Goal: Task Accomplishment & Management: Complete application form

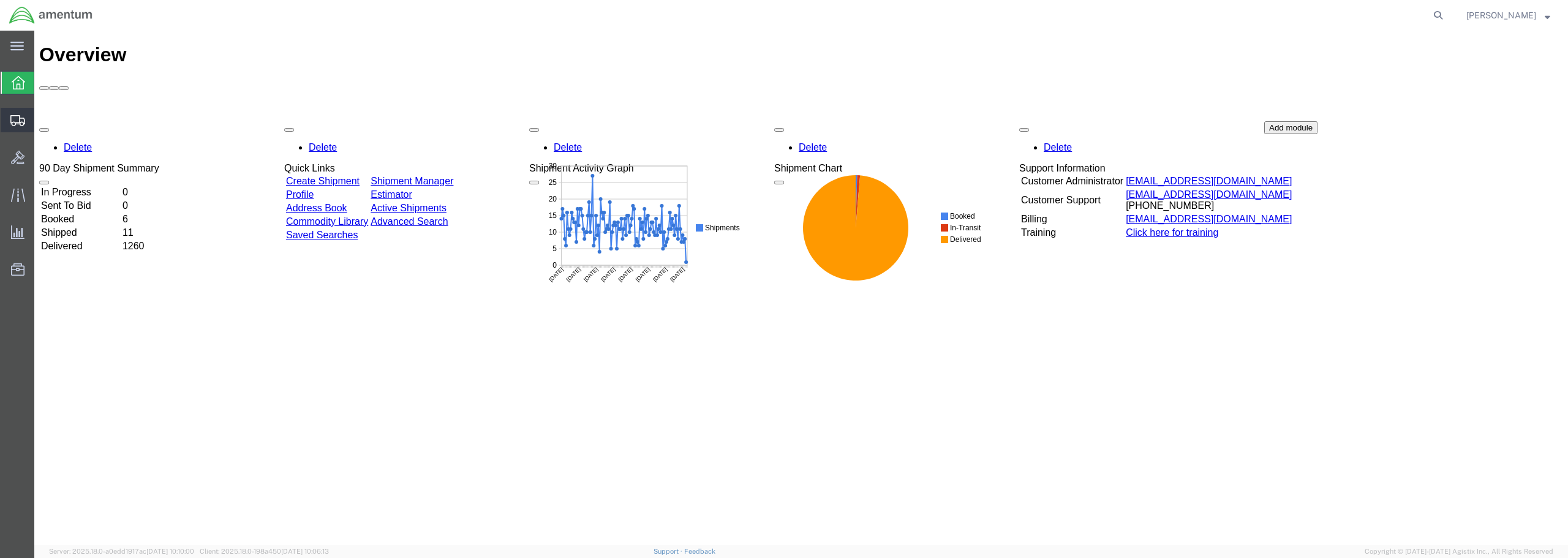
click at [0, 0] on span "Create from Template" at bounding box center [0, 0] width 0 height 0
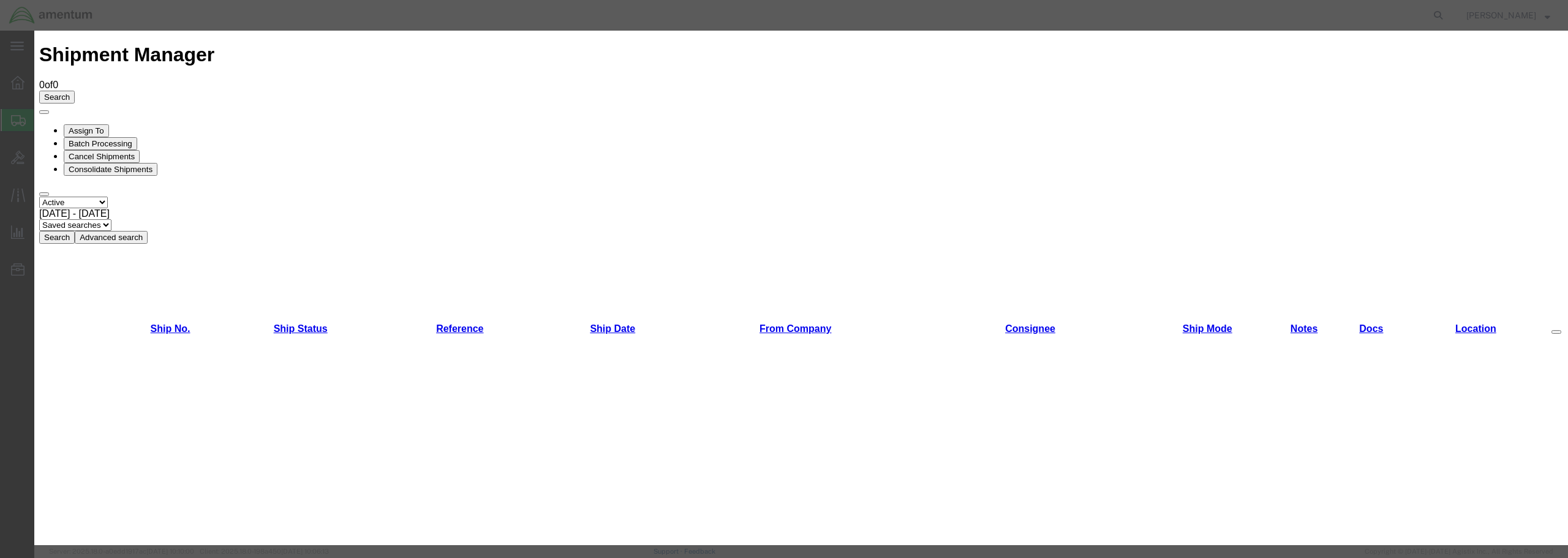
scroll to position [27, 0]
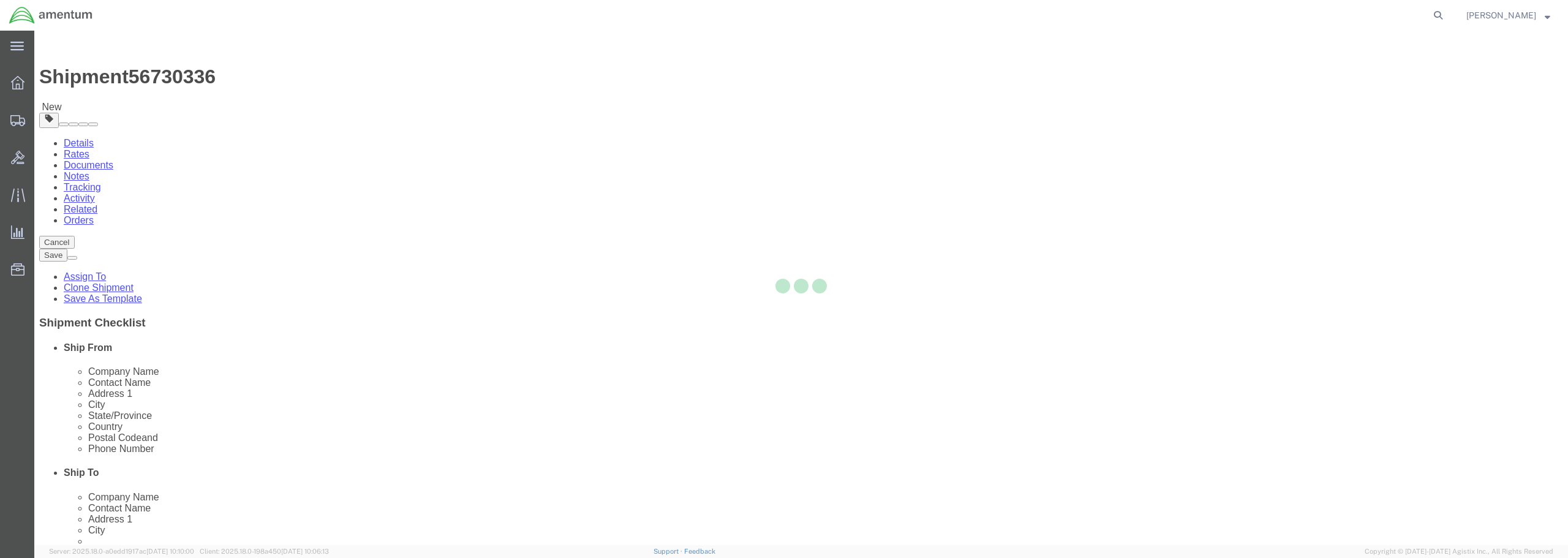
select select "49831"
select select "49933"
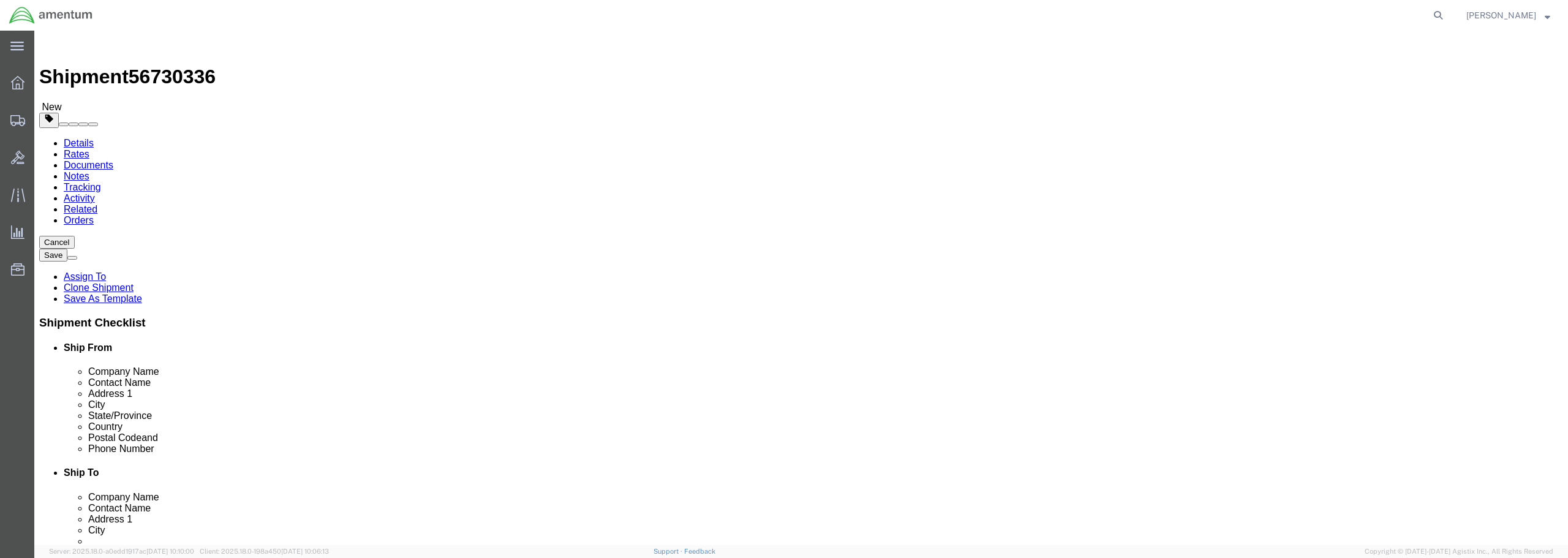
click button "Cancel"
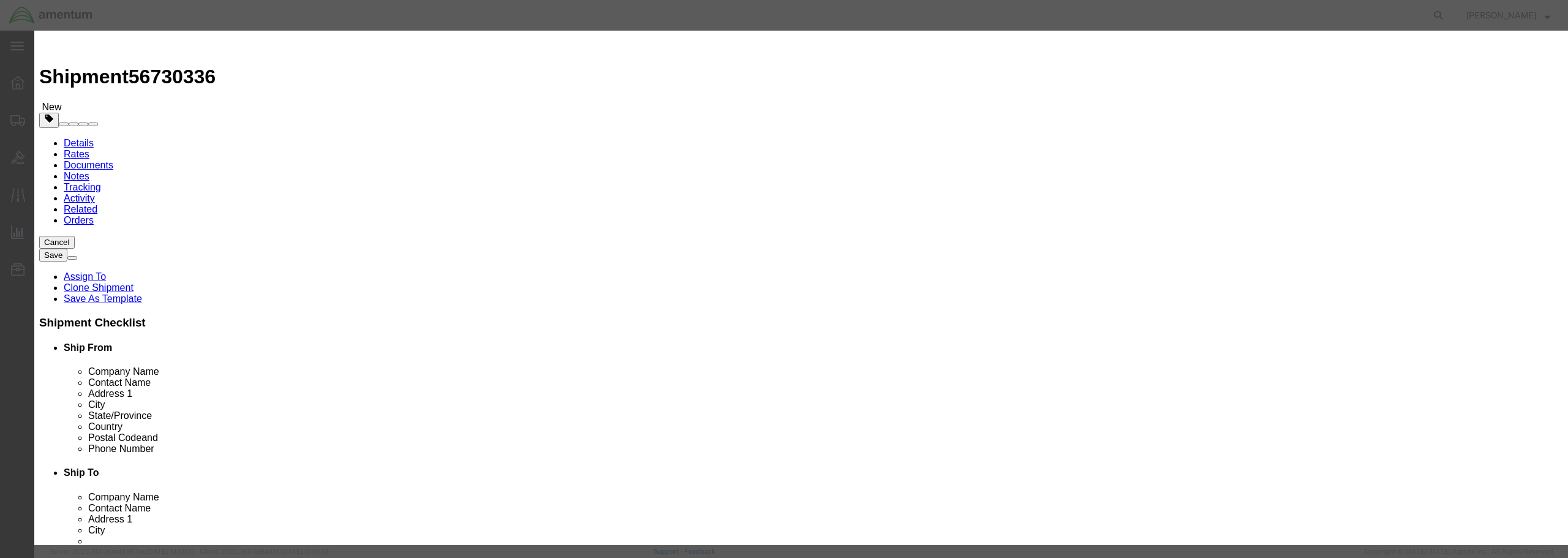
click button "Yes"
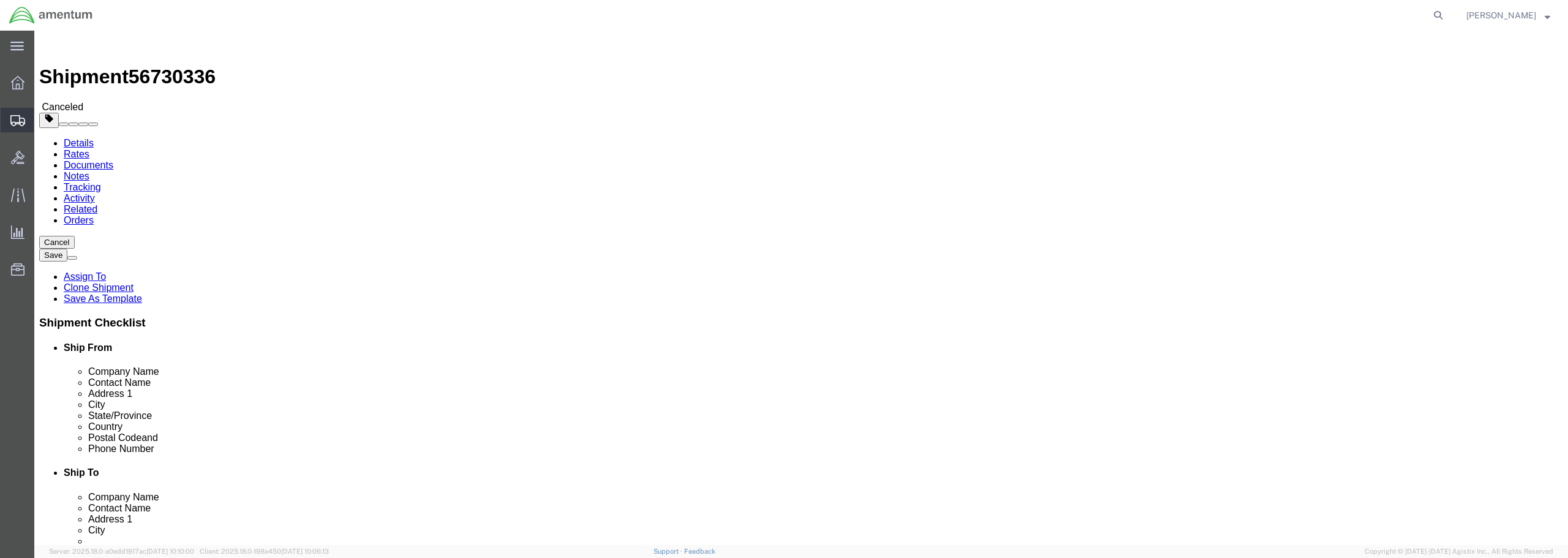
click at [0, 0] on span "Create from Template" at bounding box center [0, 0] width 0 height 0
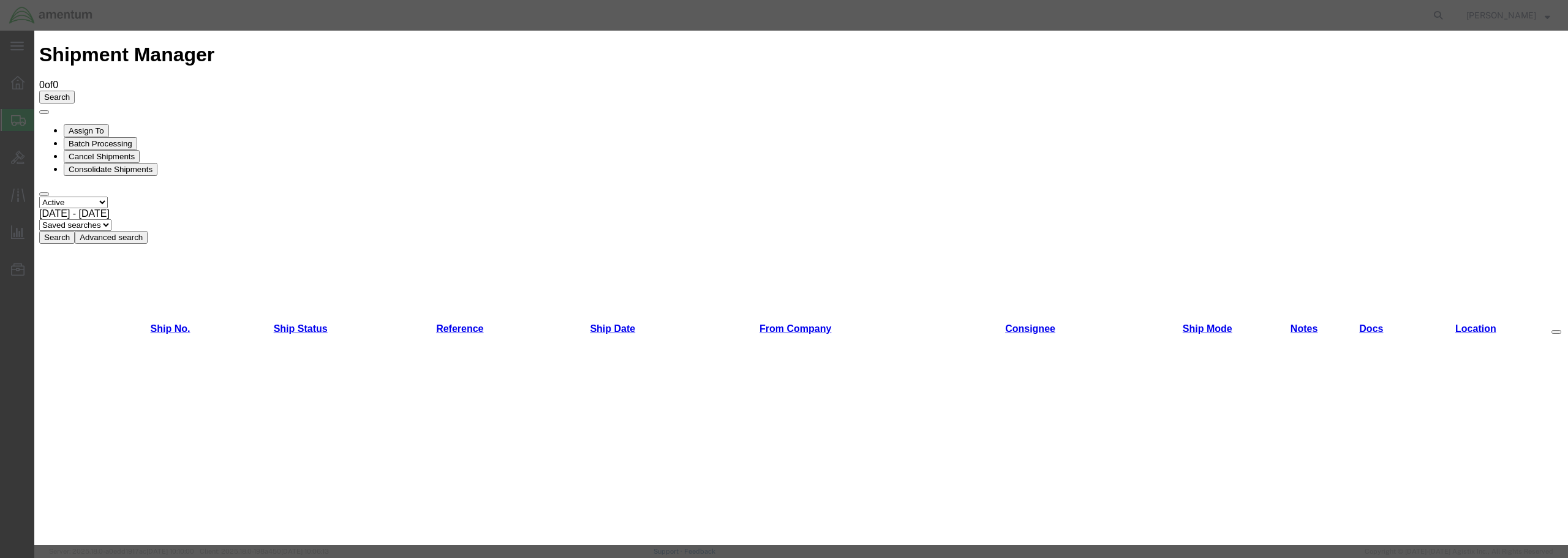
scroll to position [639, 0]
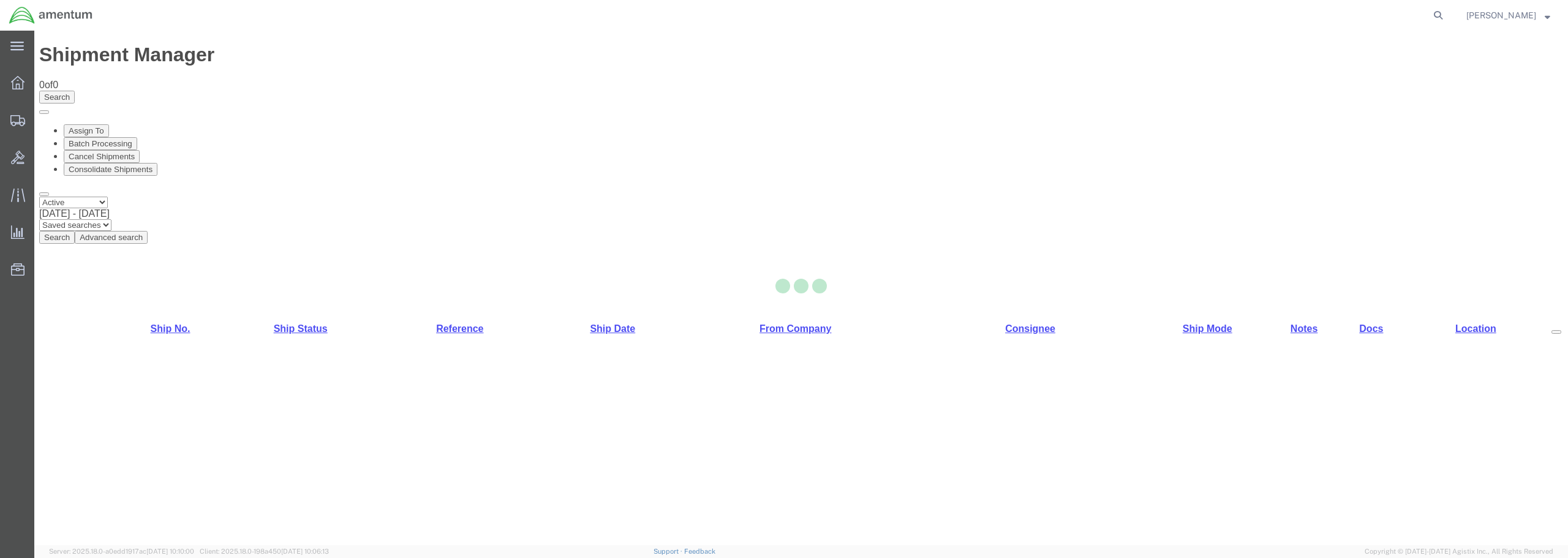
select select "49949"
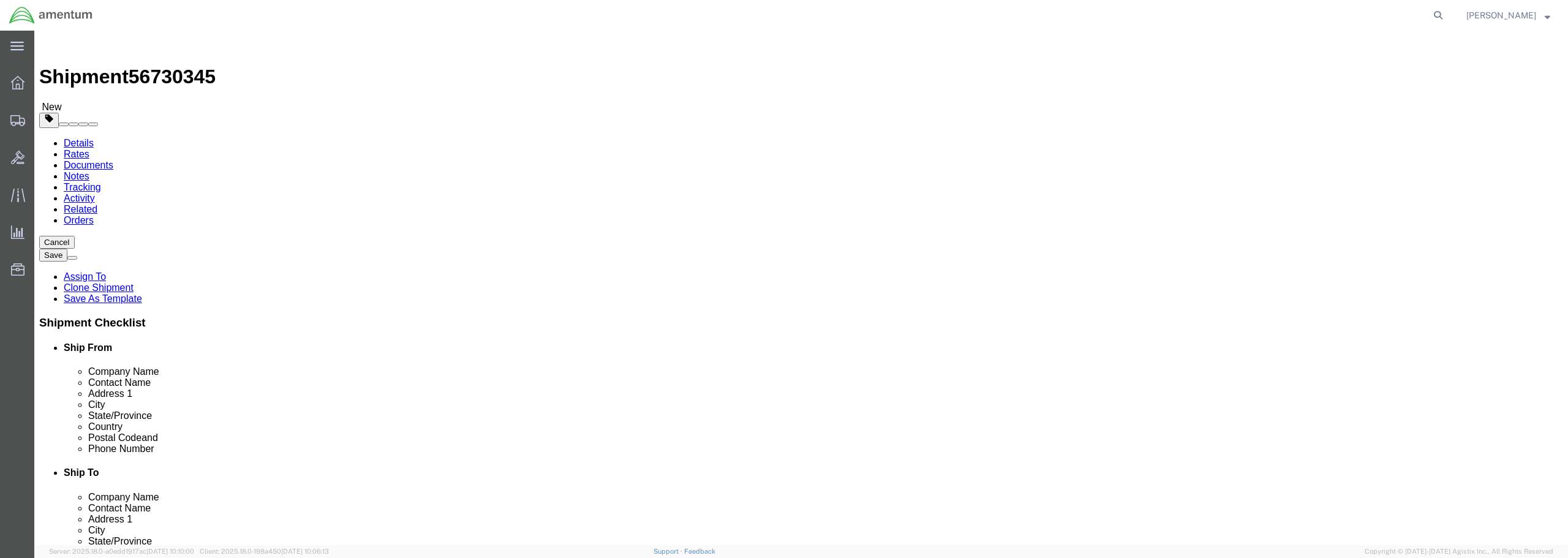
type input "EPR"
select select "49933"
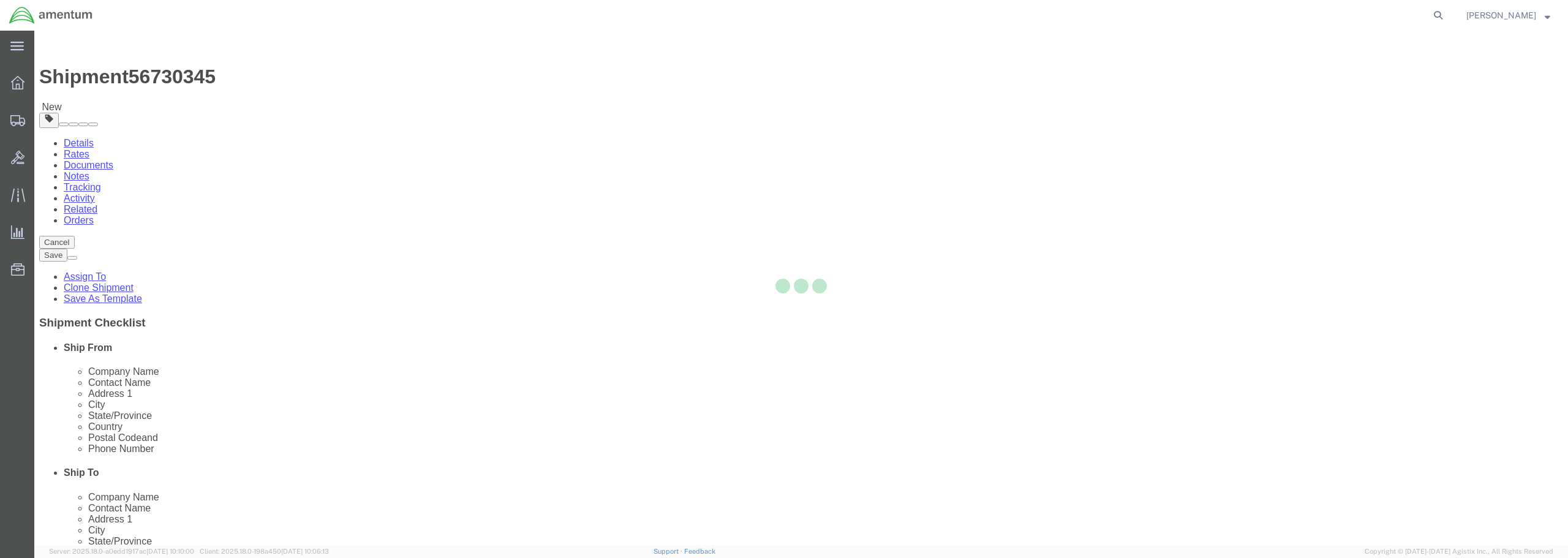
type input "00604"
type input "[PHONE_NUMBER]"
type input "[PERSON_NAME][EMAIL_ADDRESS][PERSON_NAME][DOMAIN_NAME]"
checkbox input "true"
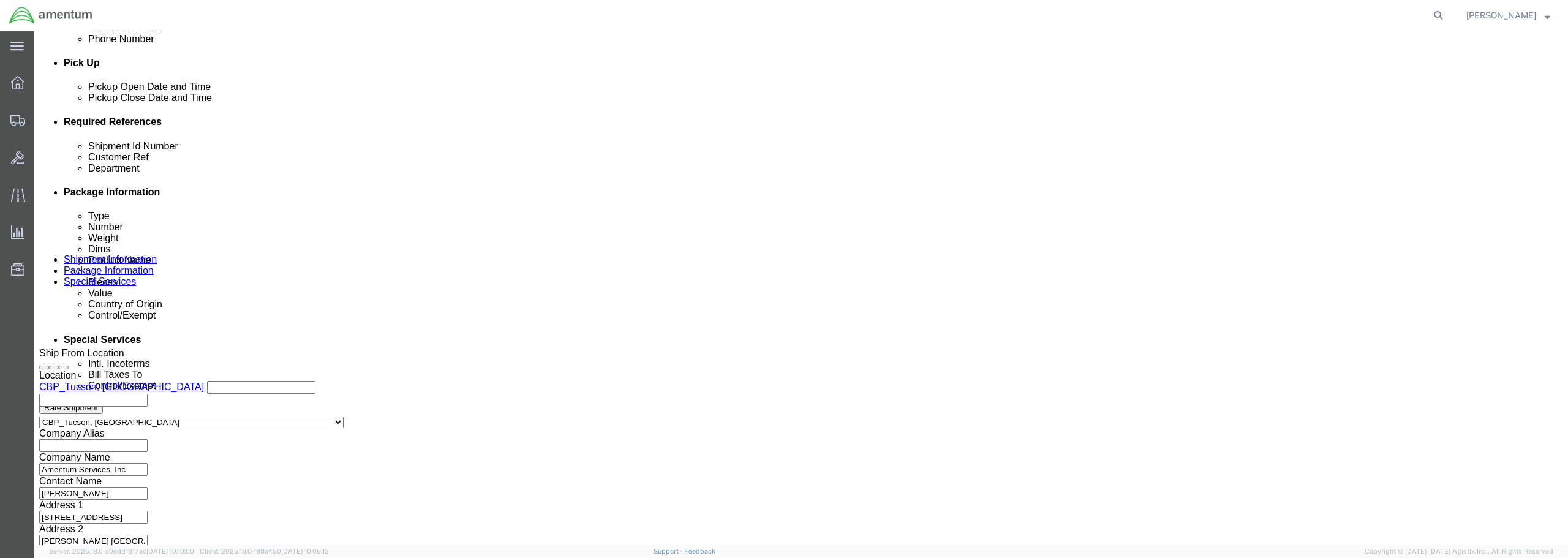
scroll to position [560, 0]
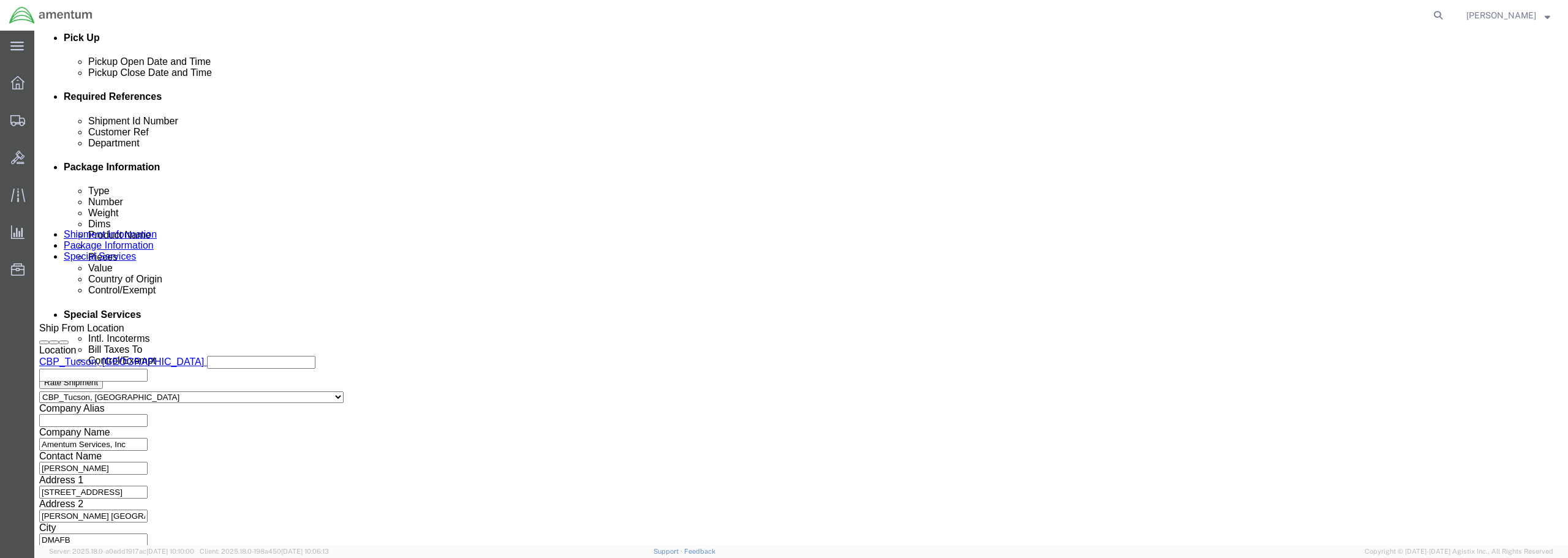
click button "Continue"
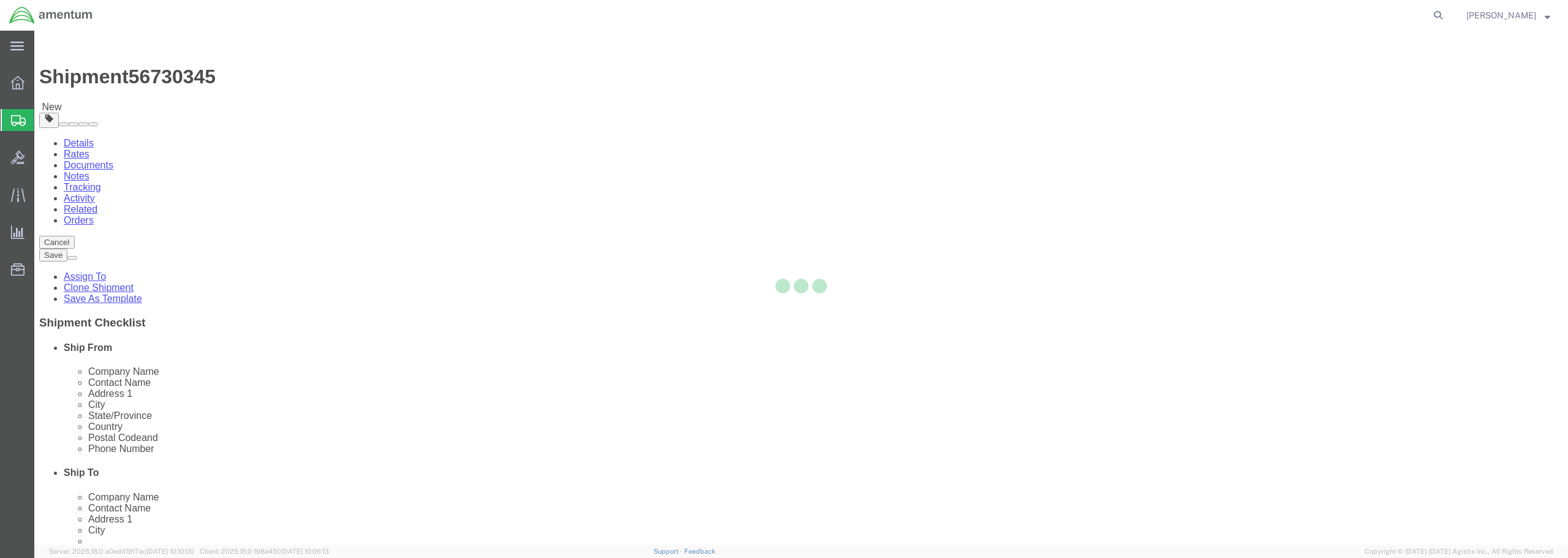
select select "CBOX"
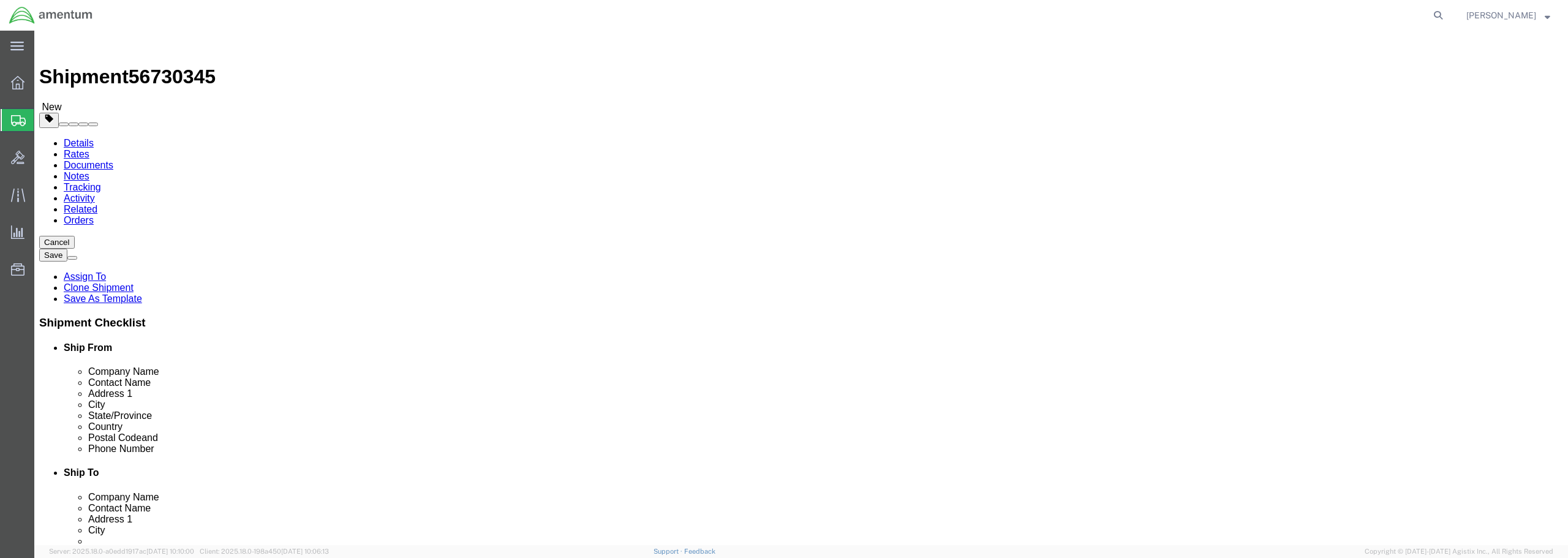
click link "Add Content"
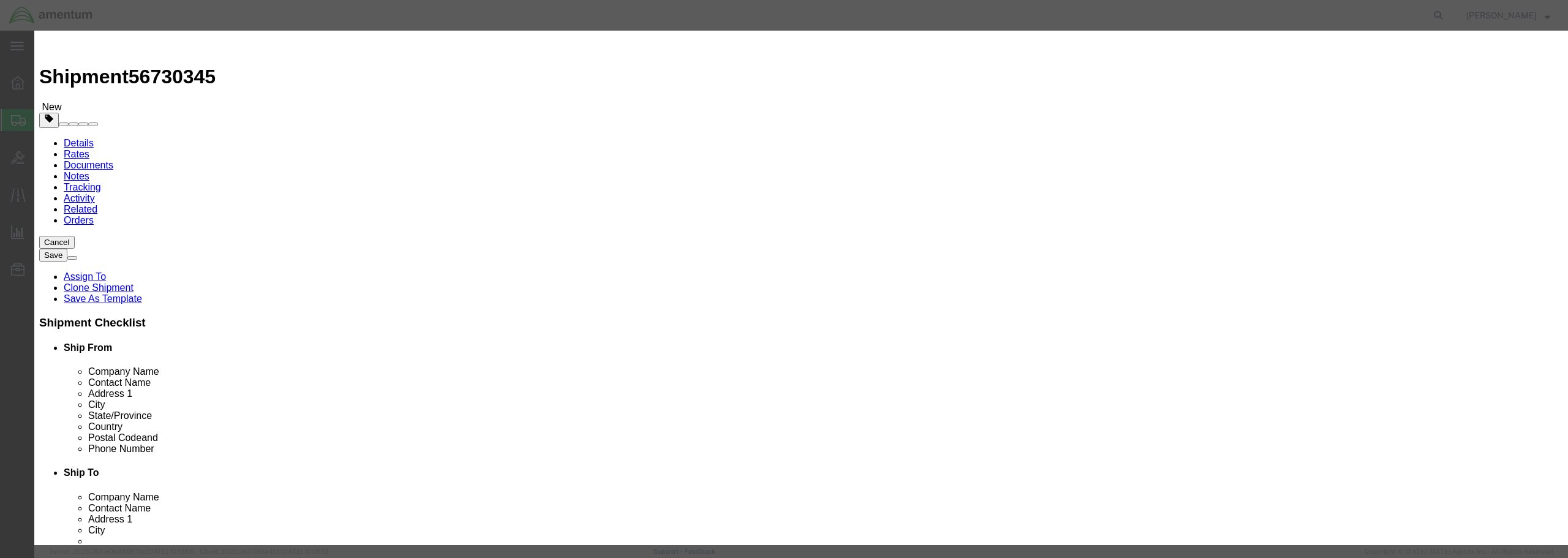
scroll to position [211, 0]
click input "text"
type input "00000"
type input "0000000000"
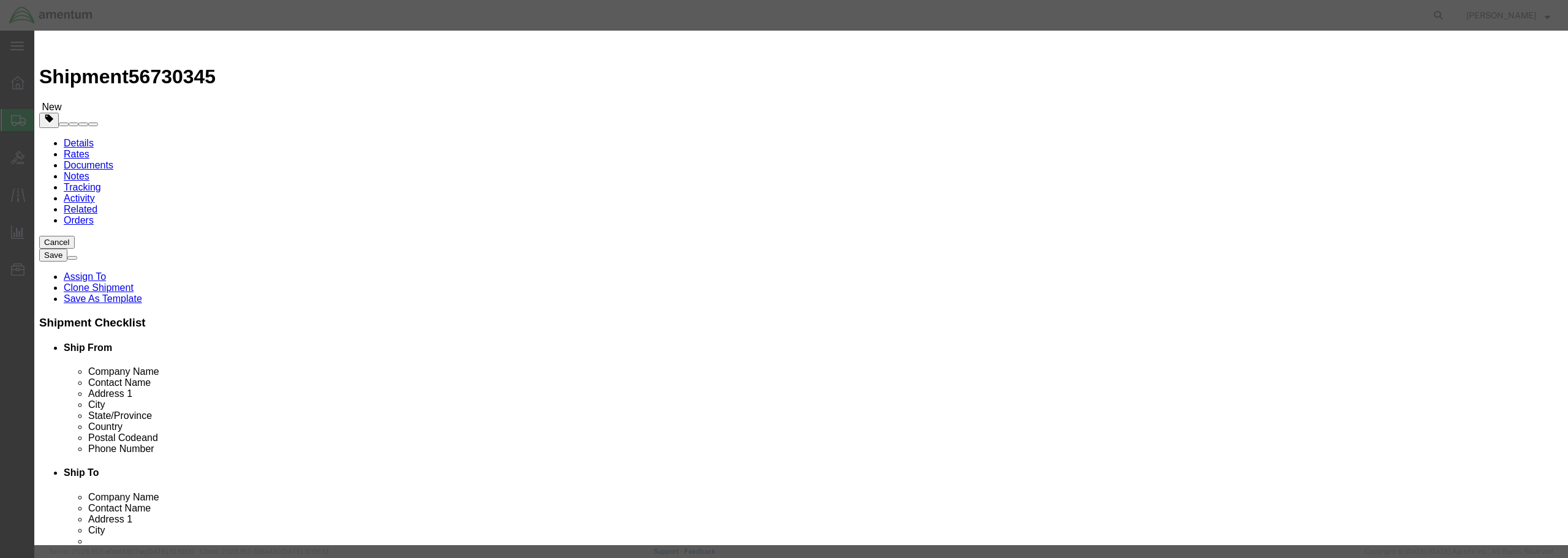
click select "Select ATF BIS DEA EPA FDA FTR ITAR OFAC Other (OPA)"
select select "FTR"
click select "Select ATF BIS DEA EPA FDA FTR ITAR OFAC Other (OPA)"
click select "Select 30.2(d)(2) 30.36 30.37(a) 30.37(f) 30.37(g) 30.37(h) 30.37(i) 30.37(j) 3…"
select select "30.37(a)"
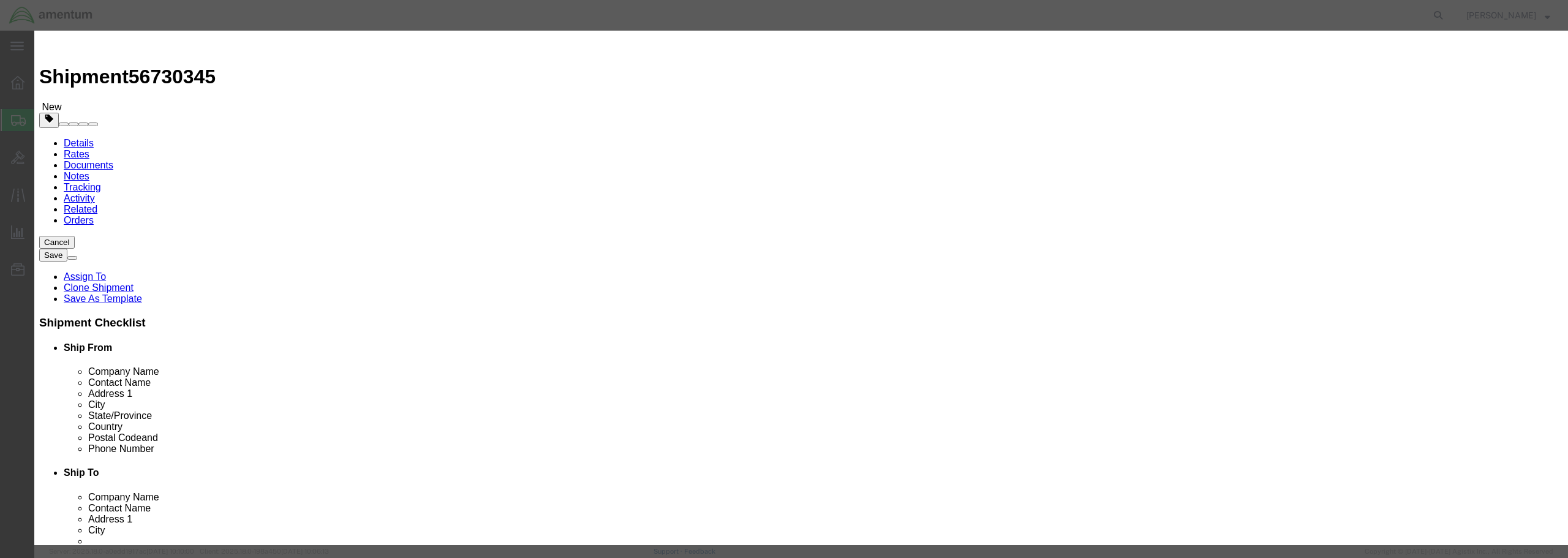
click select "Select 30.2(d)(2) 30.36 30.37(a) 30.37(f) 30.37(g) 30.37(h) 30.37(i) 30.37(j) 3…"
click button "Save & Close"
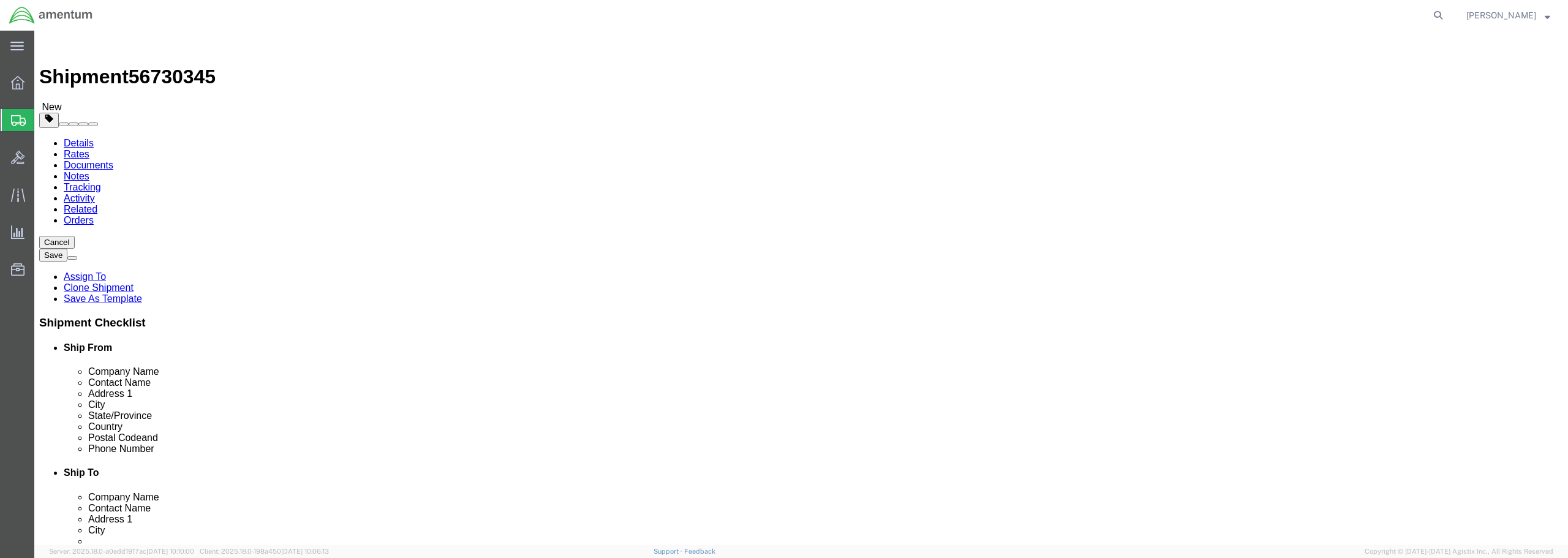
click div "Pieces: 0.00 Each Total value:"
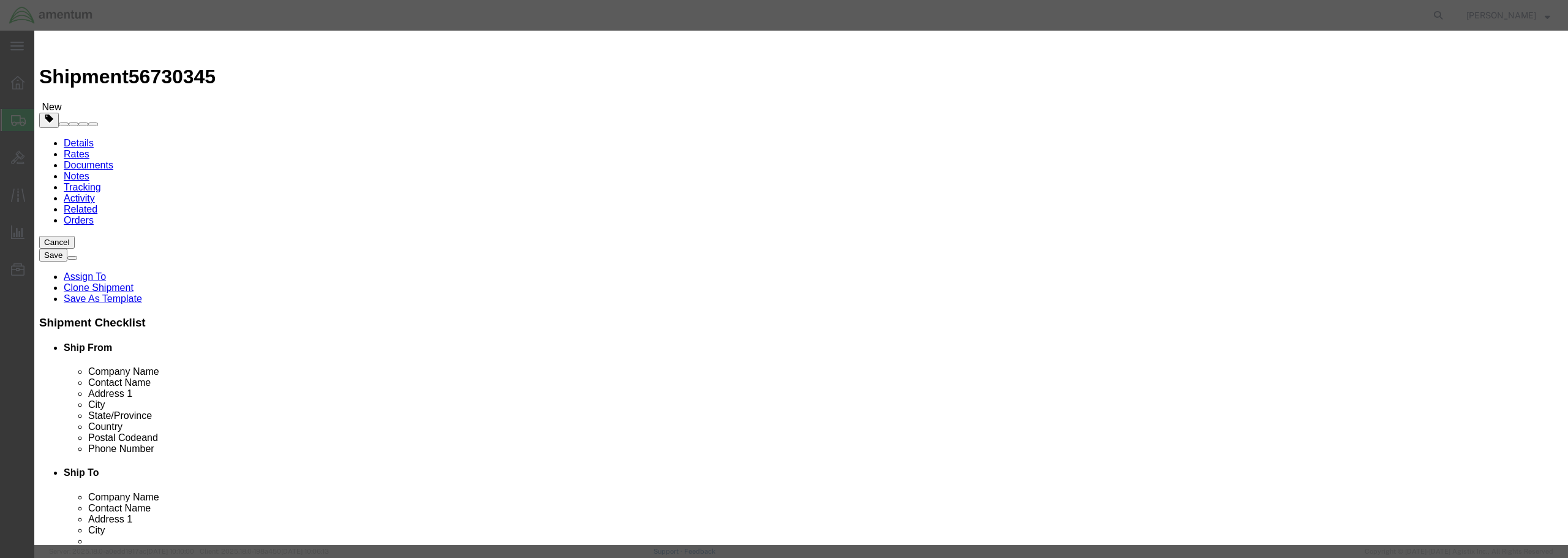
scroll to position [234, 0]
click button "Close"
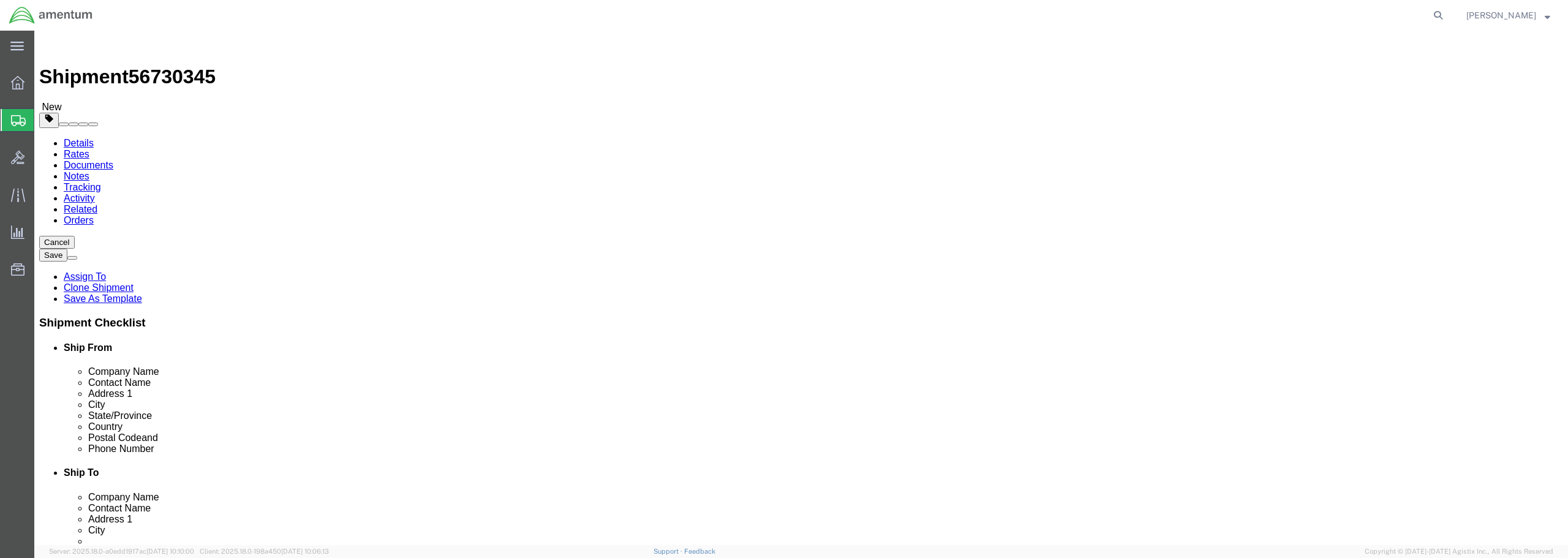
click link "Save As Template"
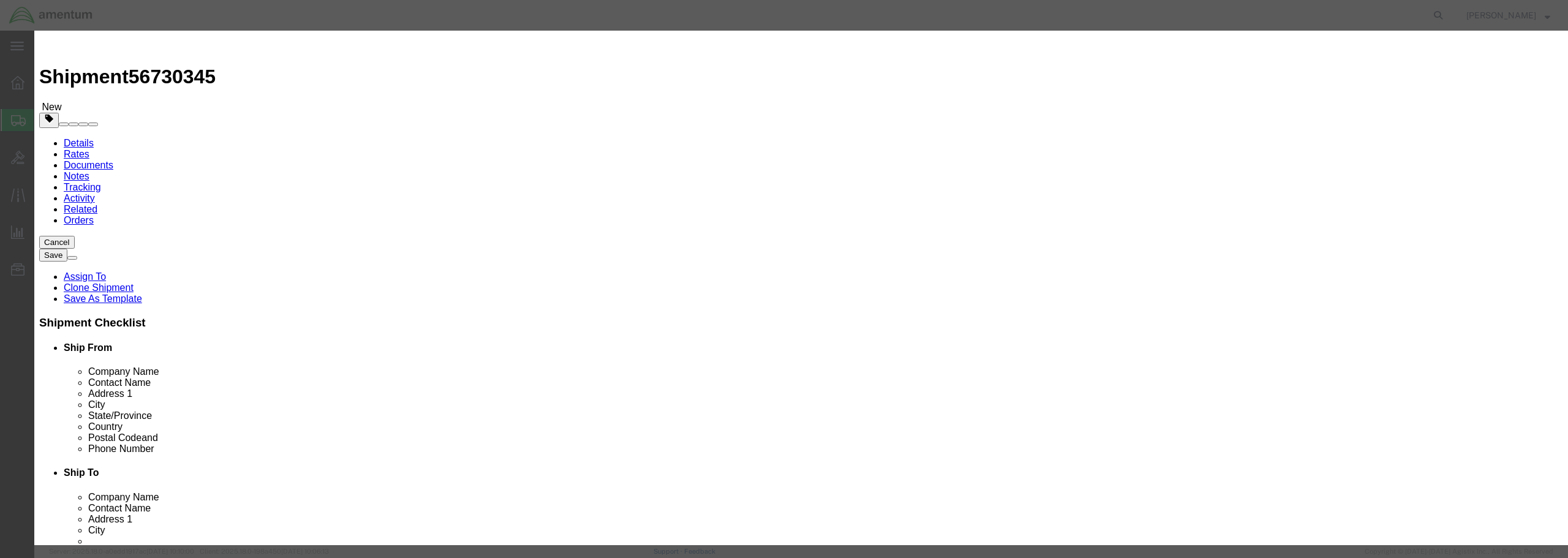
click button "Close"
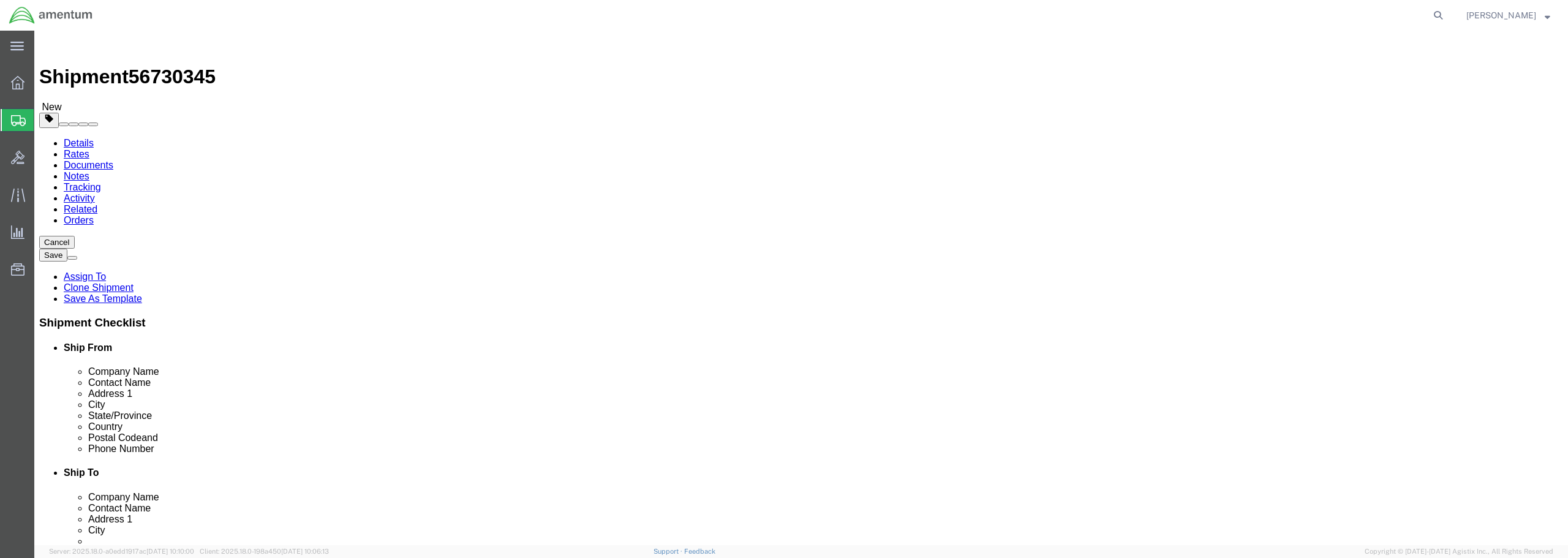
click button "Continue"
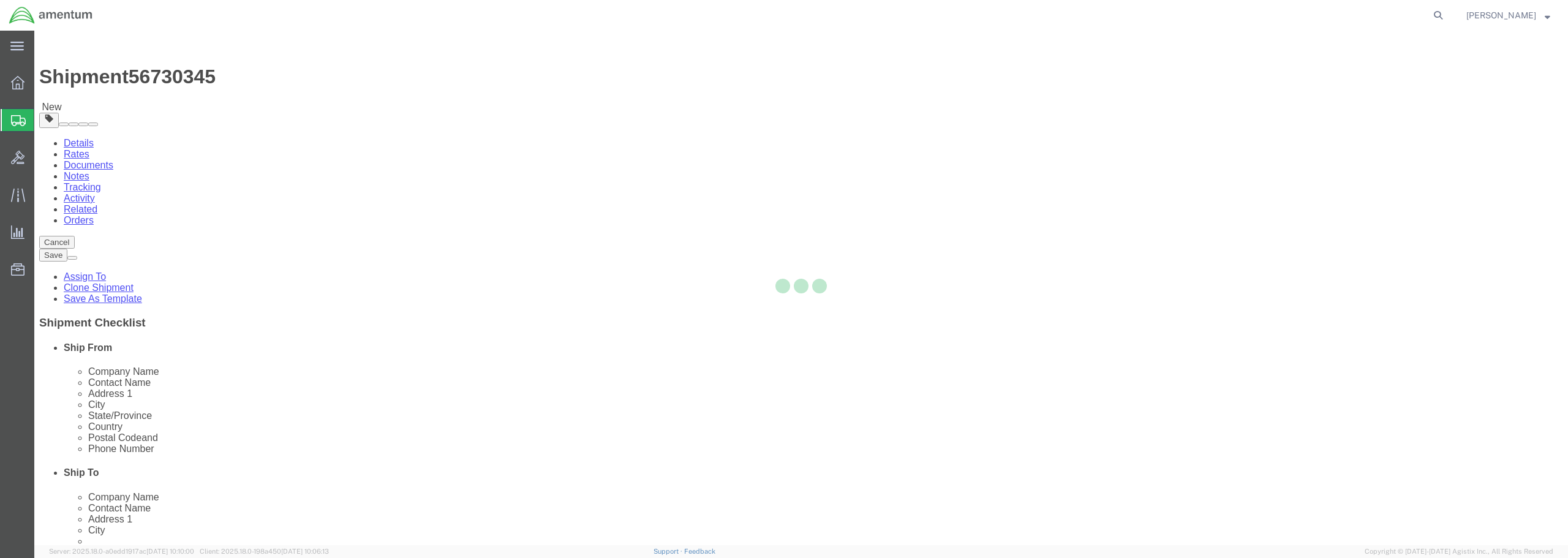
select select
select select "DEPARTMENT"
select select "50311_96750"
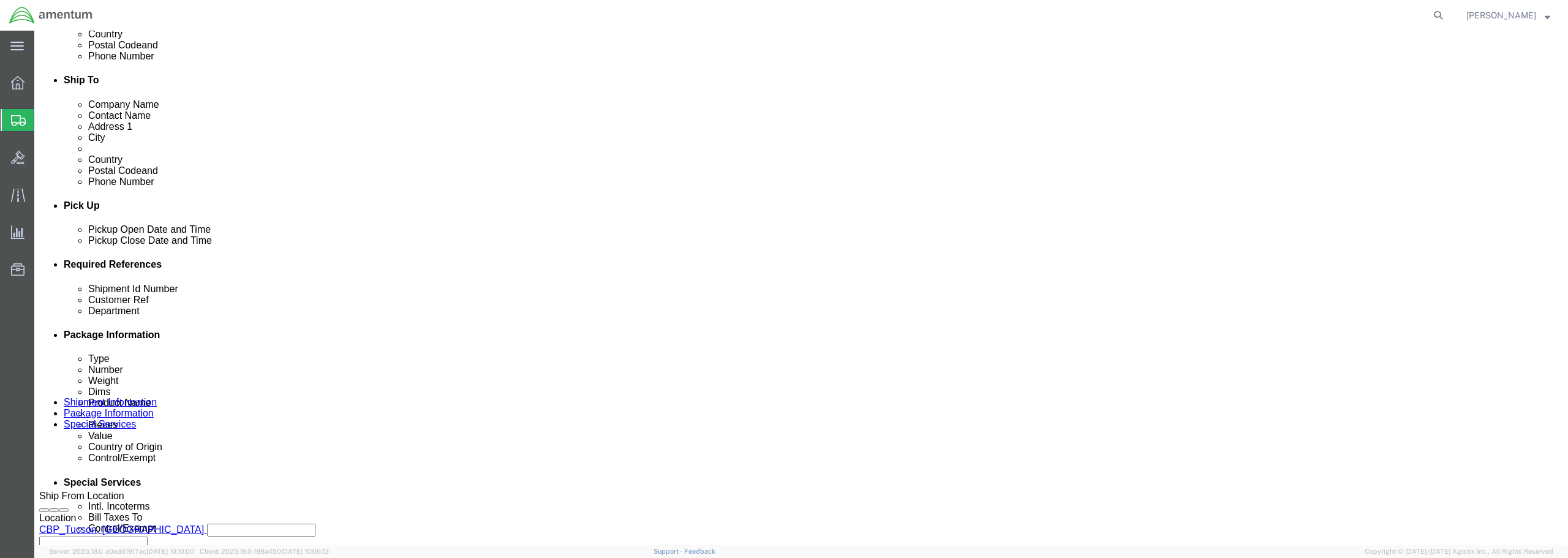
scroll to position [429, 0]
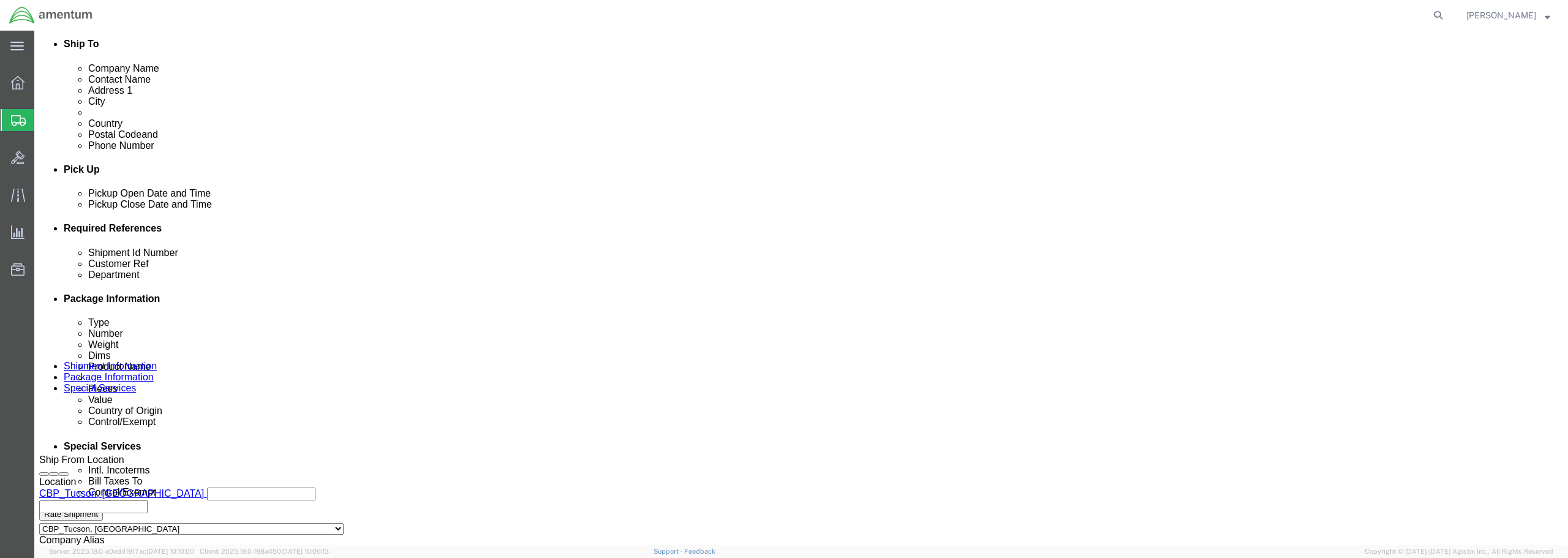
click select "Select Carriage Insurance Paid Carriage Paid To Cost and Freight Cost Insurance…"
select select "DDP"
click select "Select Carriage Insurance Paid Carriage Paid To Cost and Freight Cost Insurance…"
select select "SHIP"
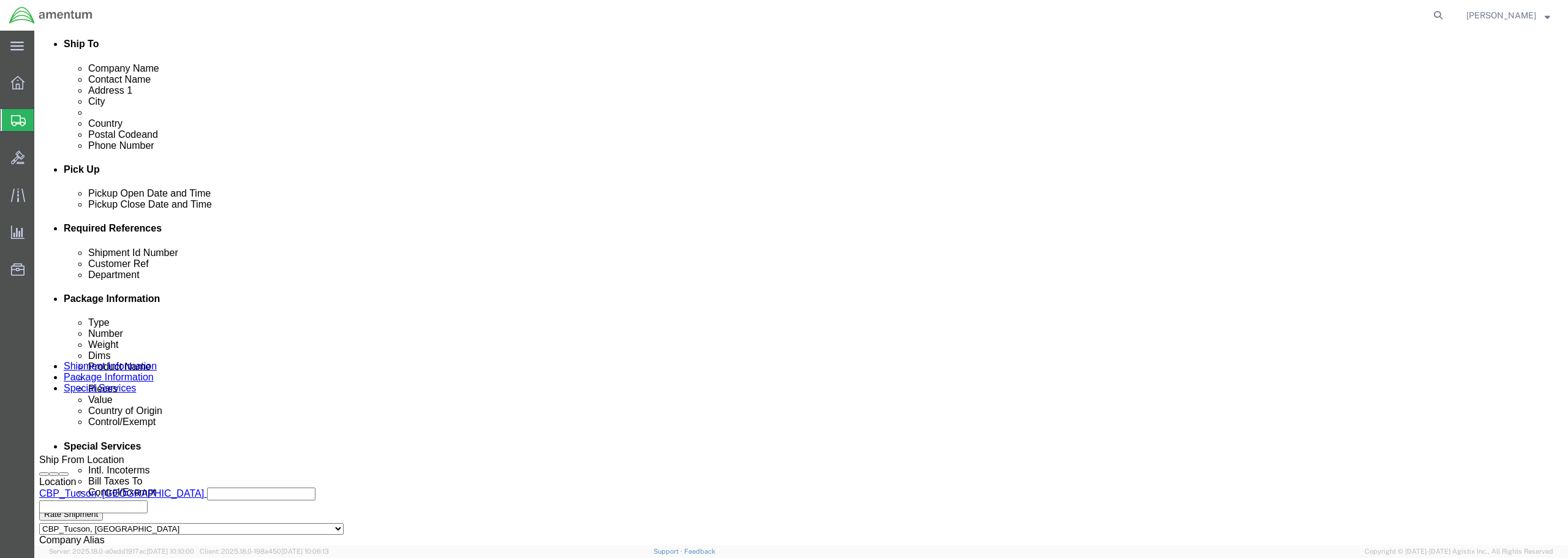
click icon
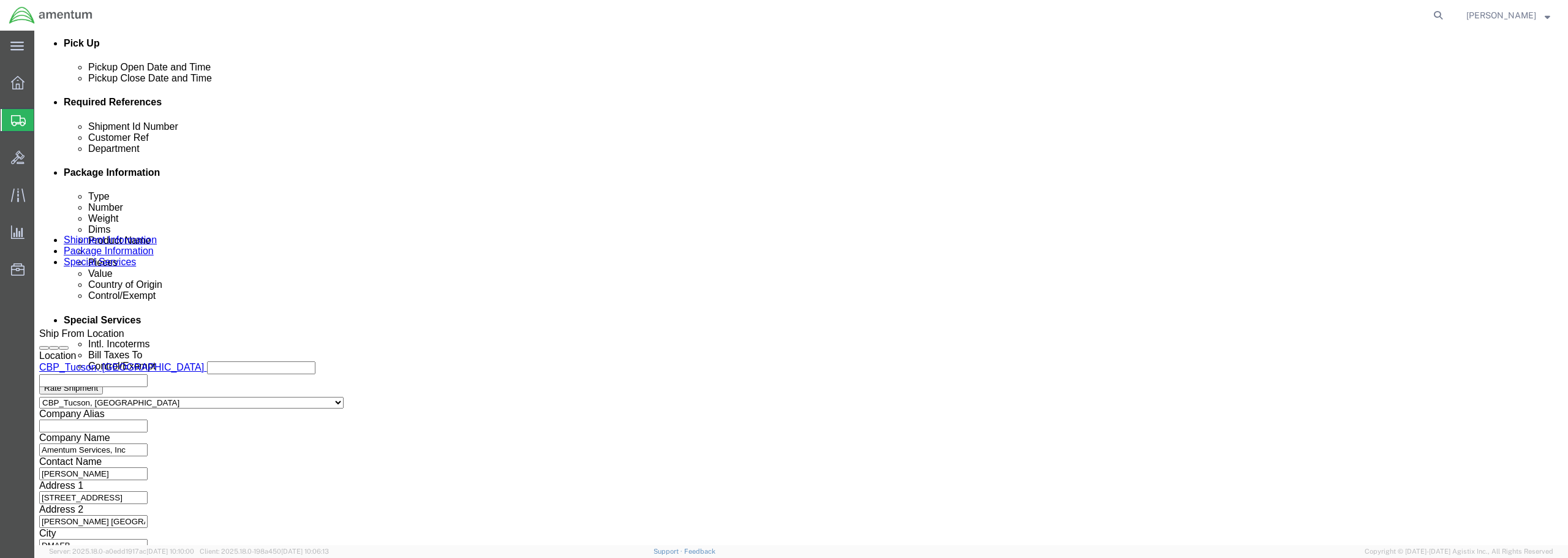
scroll to position [560, 0]
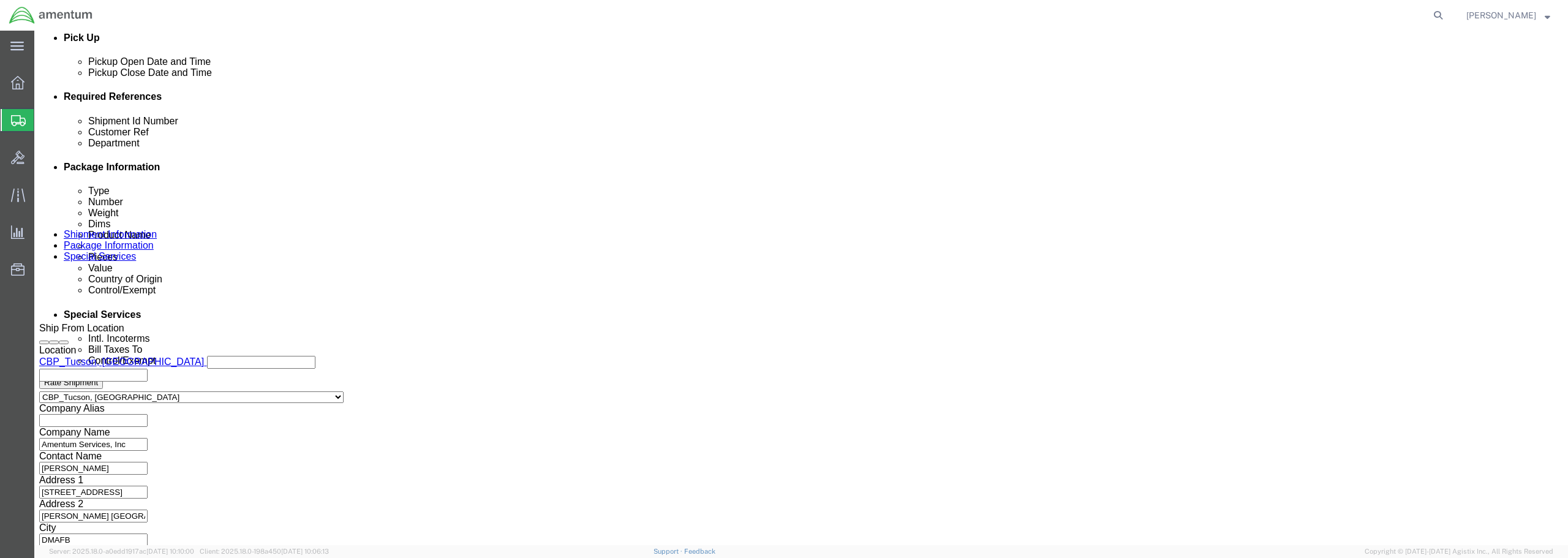
click button "Continue"
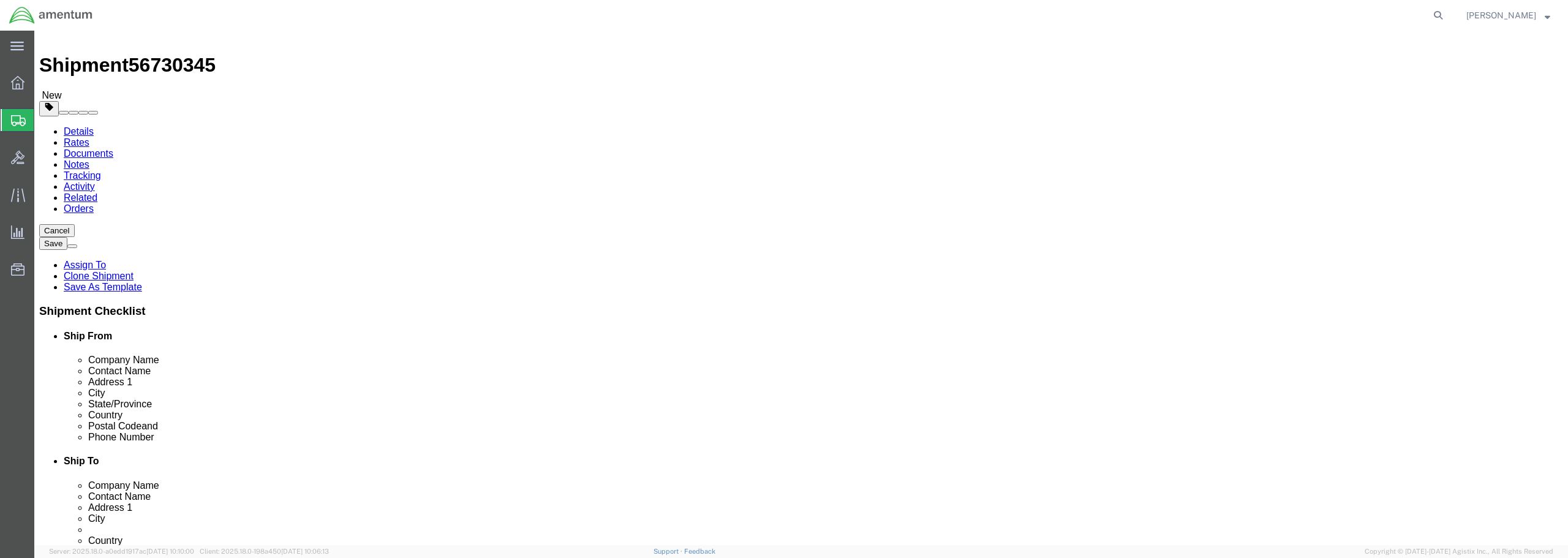
click dd "0.00 Each"
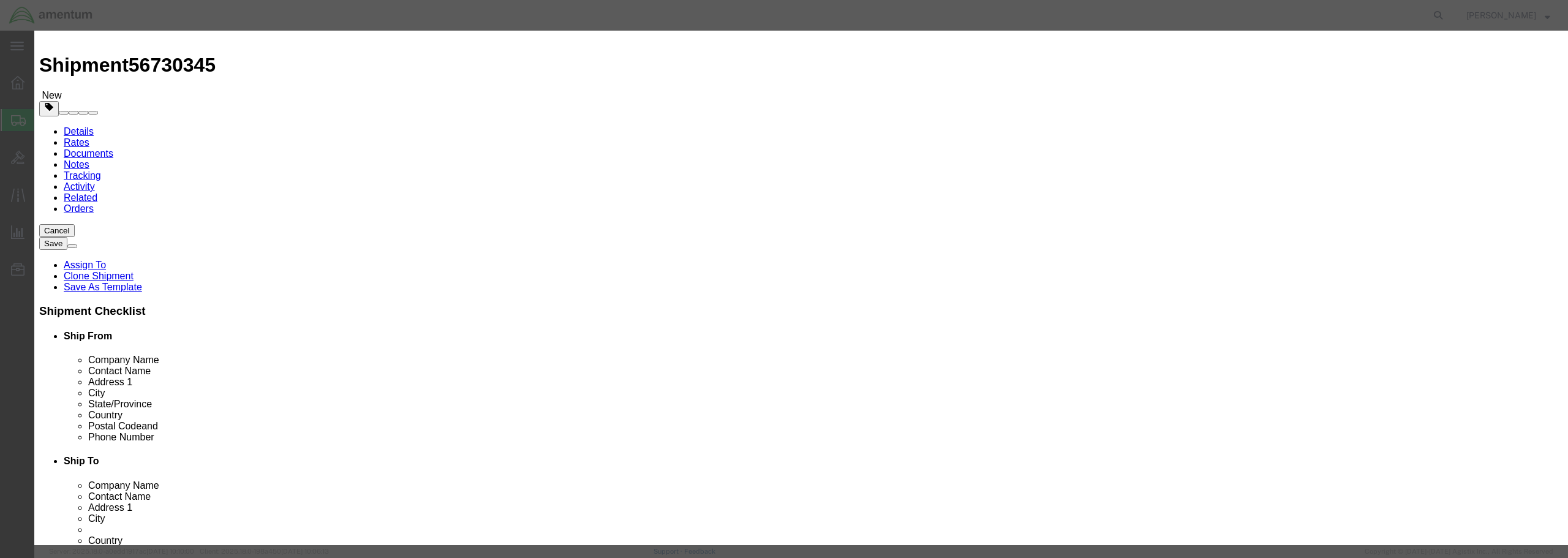
scroll to position [184, 0]
click button "Close"
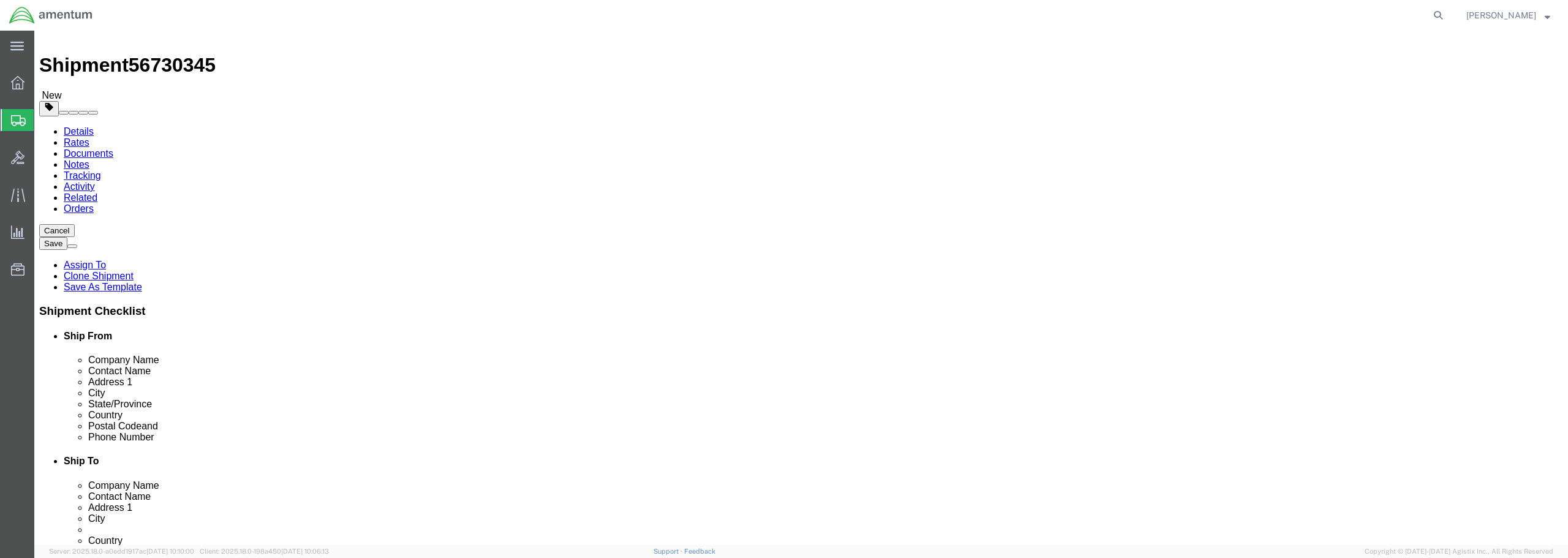
click link "Save As Template"
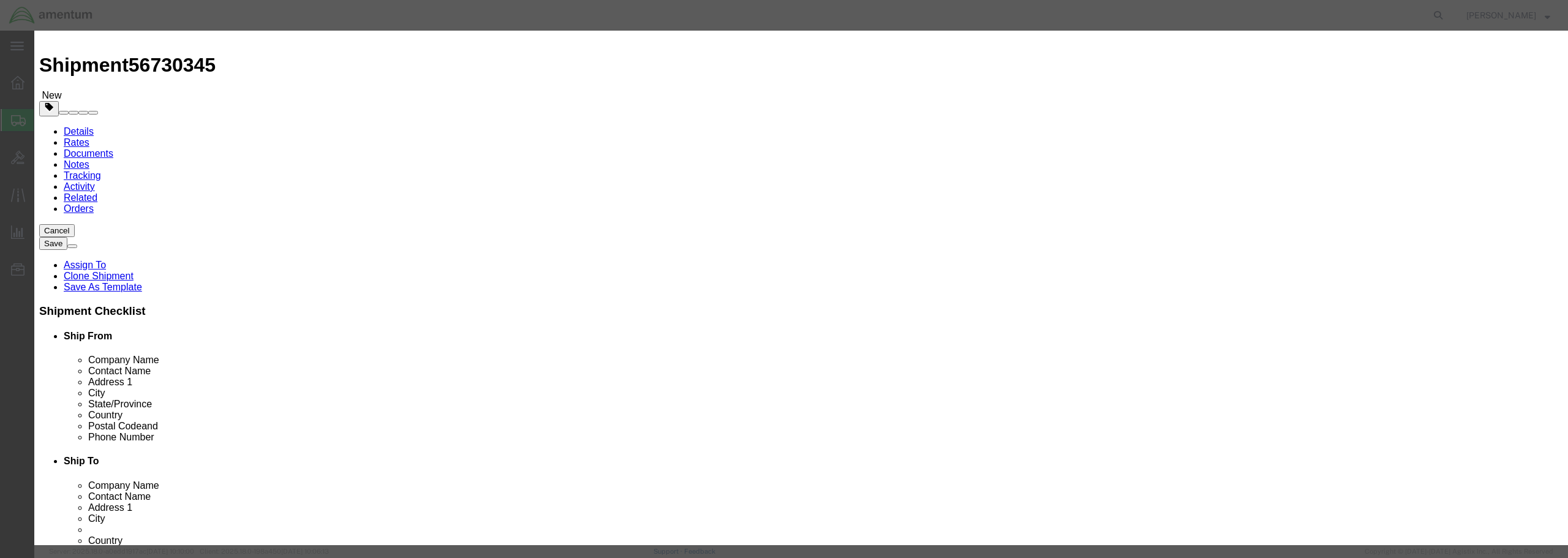
click input "text"
type input "EPR [PERSON_NAME]"
click button "Save"
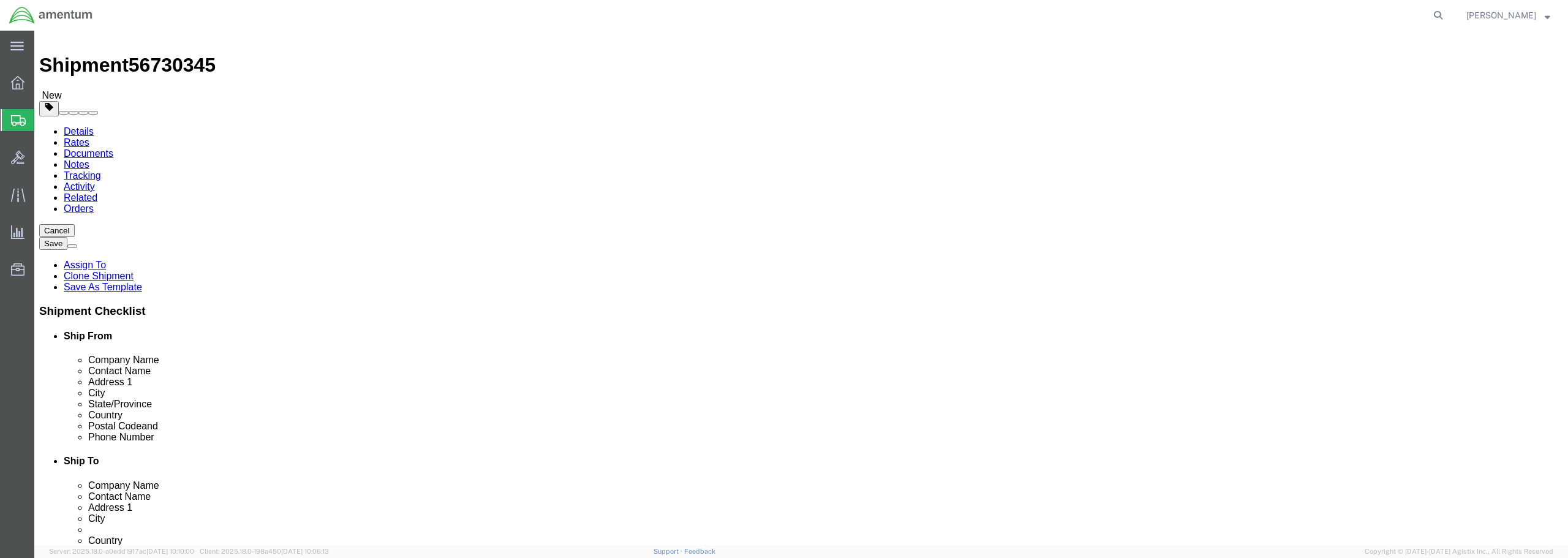
click icon
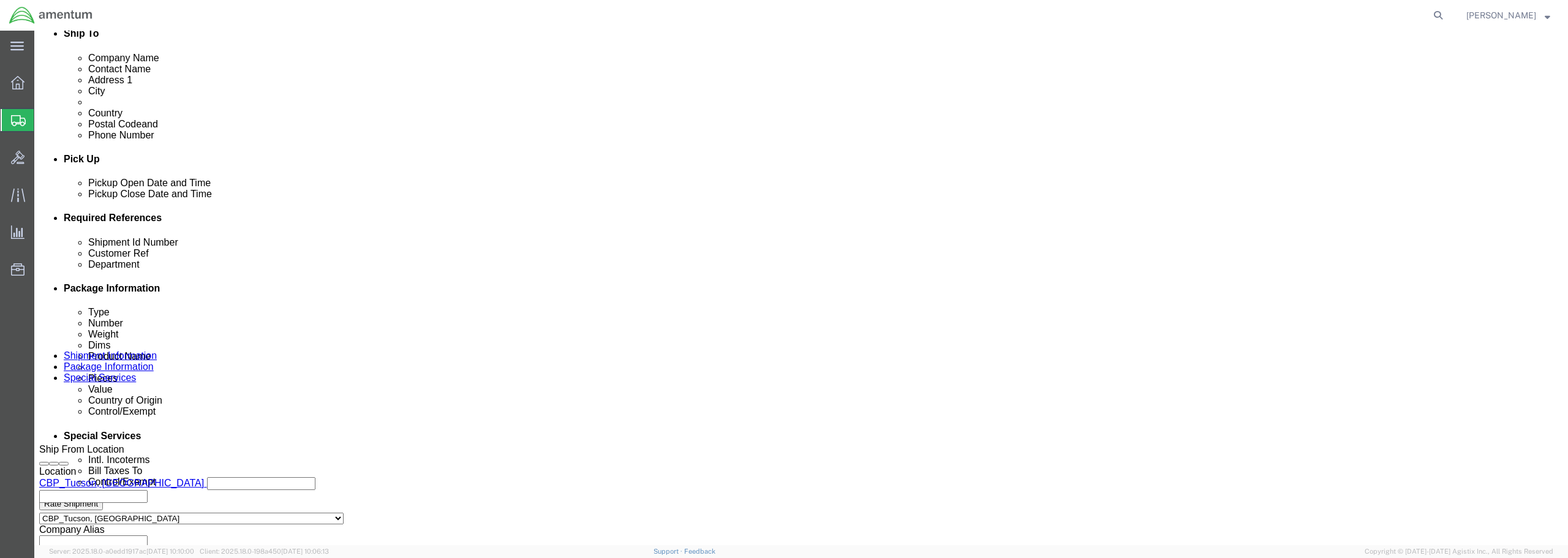
scroll to position [440, 0]
click div "[DATE] 8:10 AM"
type input "9:10 AM"
click button "Apply"
click div
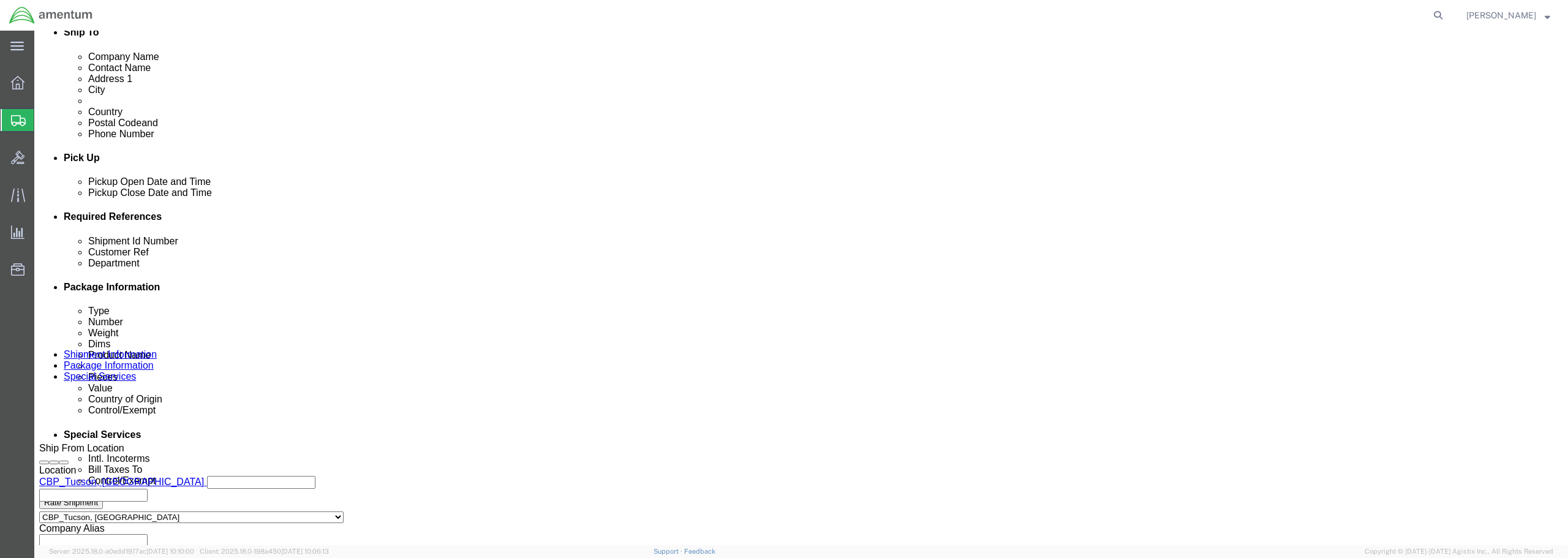
click button "Apply"
click input "text"
type input "TOOL LOAN /"
click input "text"
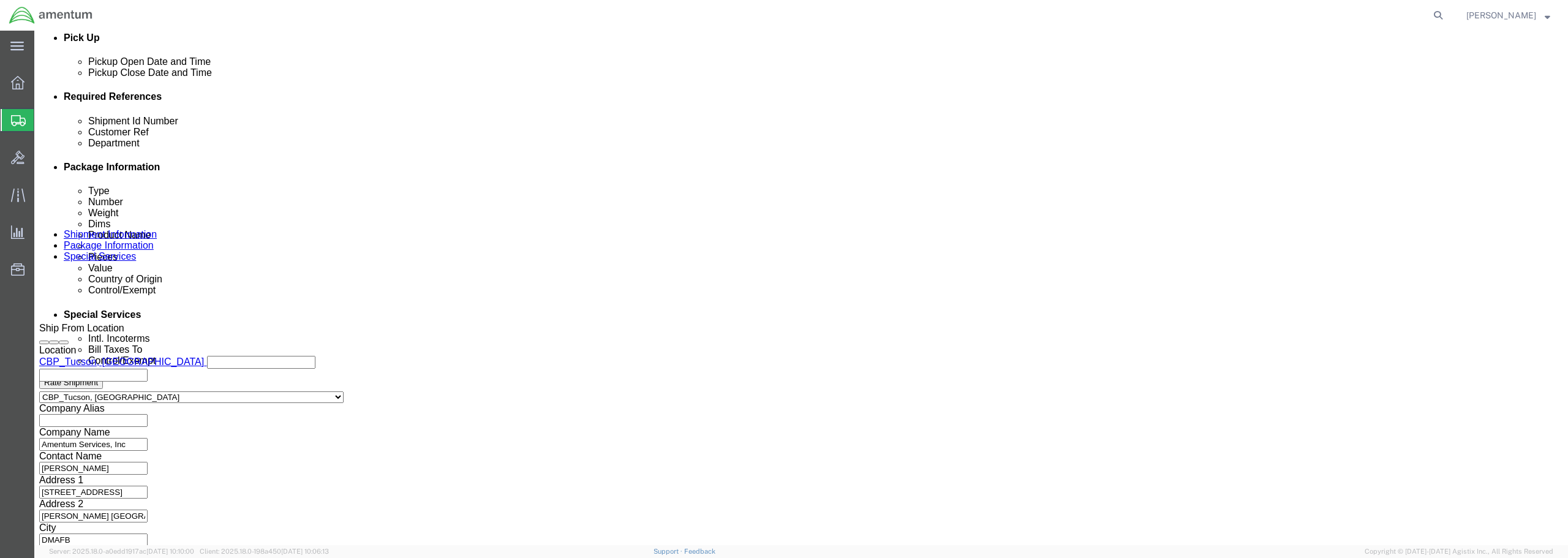
scroll to position [0, 4]
type input "TOOL LOAN / FR ANV WTU"
click input "TOOL LOAN /"
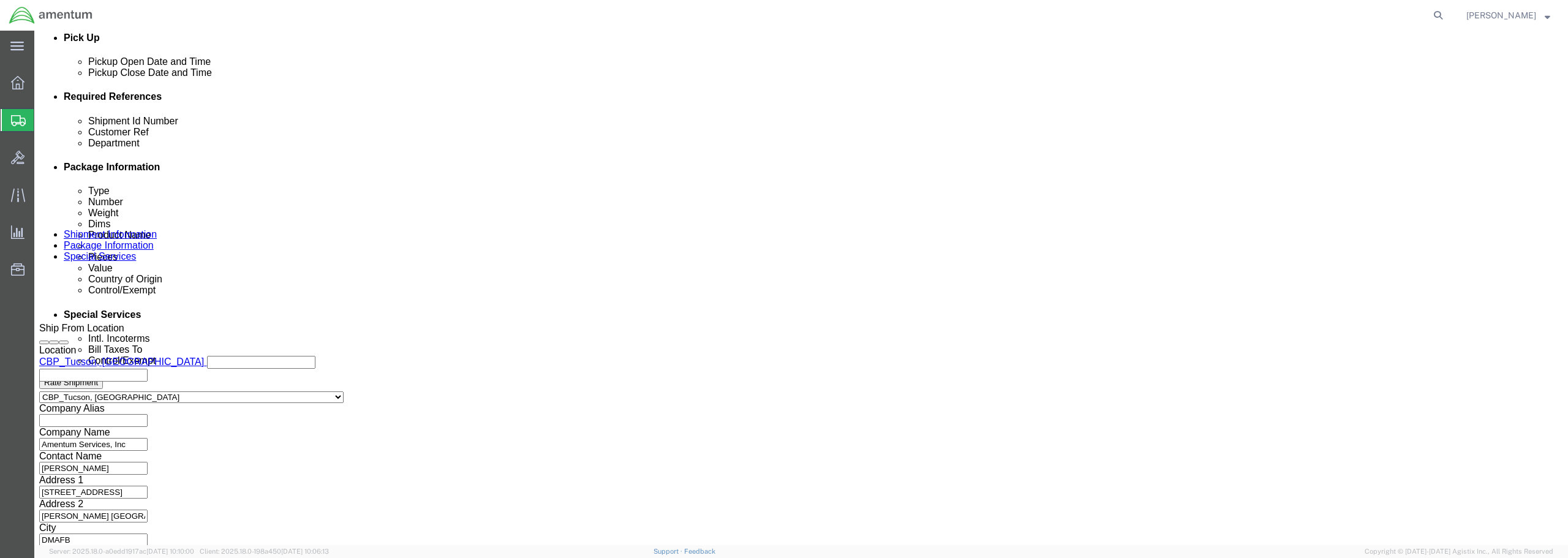
type input "TOOL LOAN / FR AVN WTU"
click input "TOOL LOAN / FR ANV WTU"
click input "TOOL LOAN / FR AVN WTU"
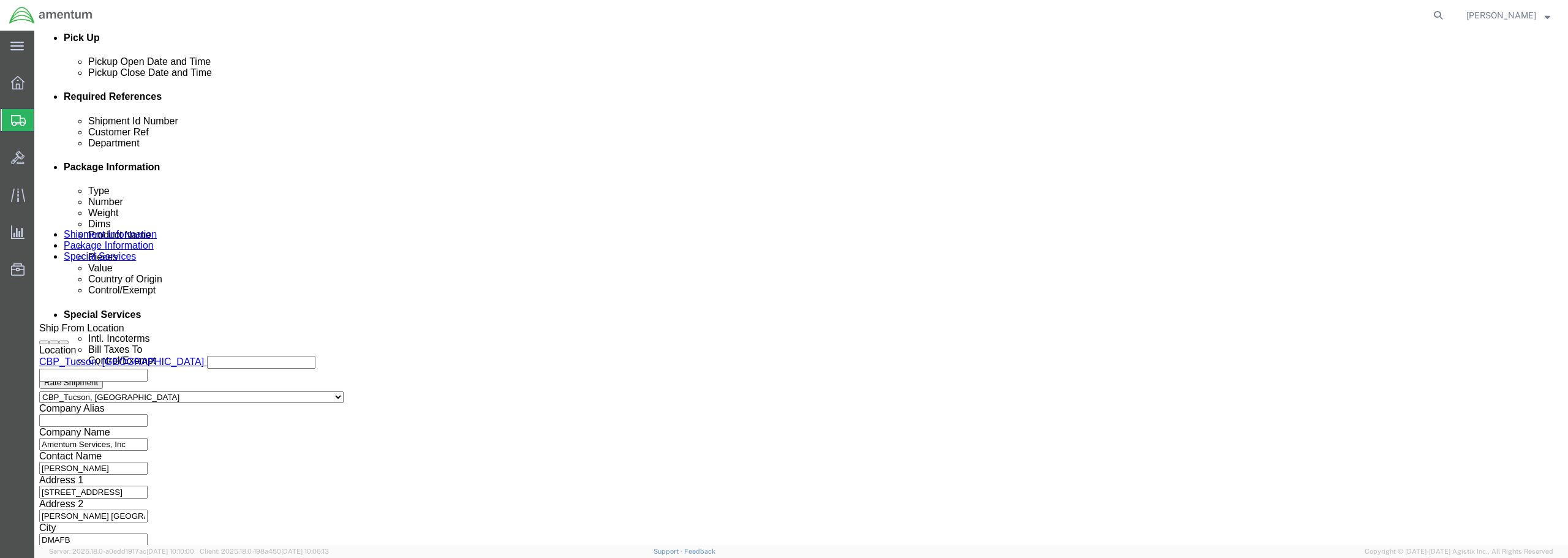
click input "TOOL LOAN / FR AVN WTU"
type input "TOOL LOAN / FR AVN WTU"
drag, startPoint x: 700, startPoint y: 193, endPoint x: 774, endPoint y: 194, distance: 74.0
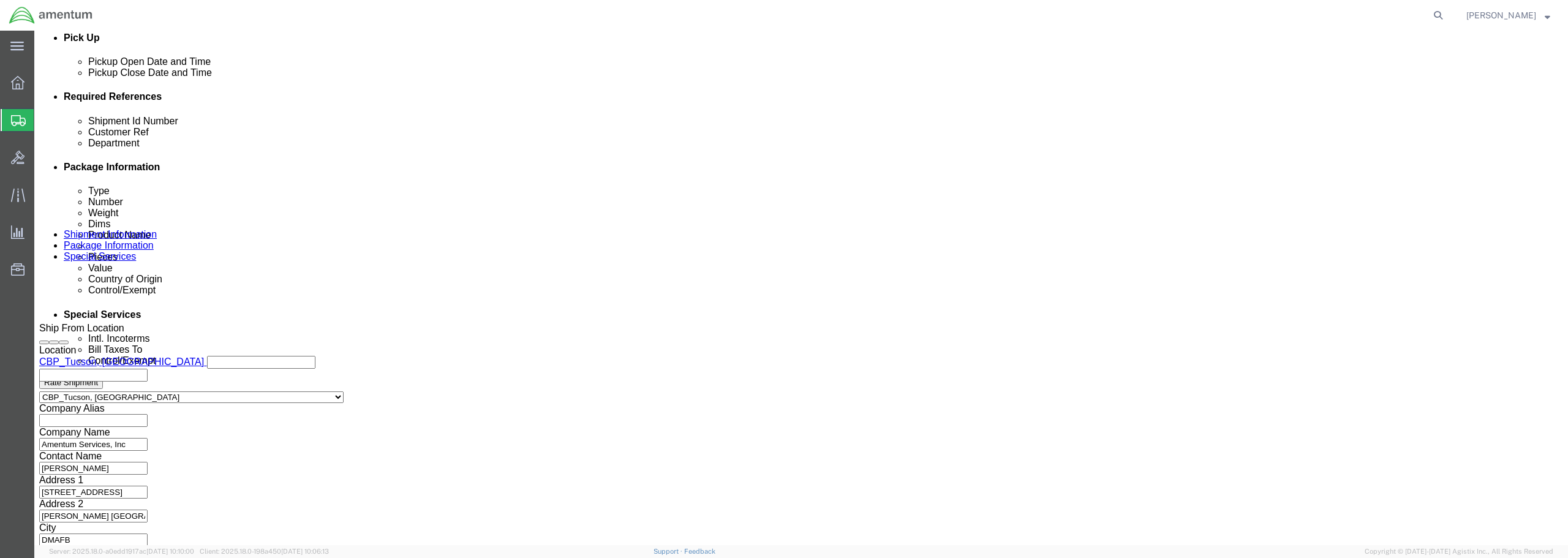
click div "TOOL LOAN / FR AVN WTU"
click input "TOOL LOAN / TEST SET SYSTEM [PERSON_NAME]"
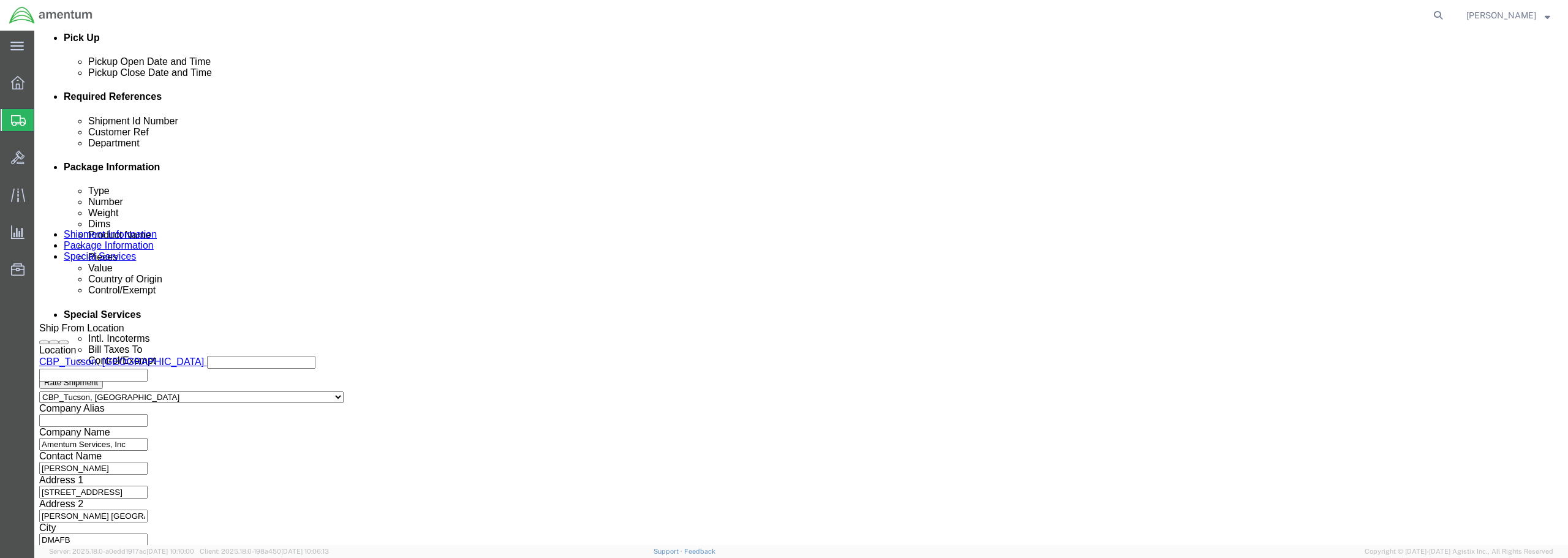
click input "TOOL LOAN / TEST SET SYSTEM [PERSON_NAME]"
drag, startPoint x: 750, startPoint y: 194, endPoint x: 573, endPoint y: 184, distance: 177.3
click div "Shipment Id Number TOOL LOAN / TEST SET SYSTEM [PERSON_NAME]"
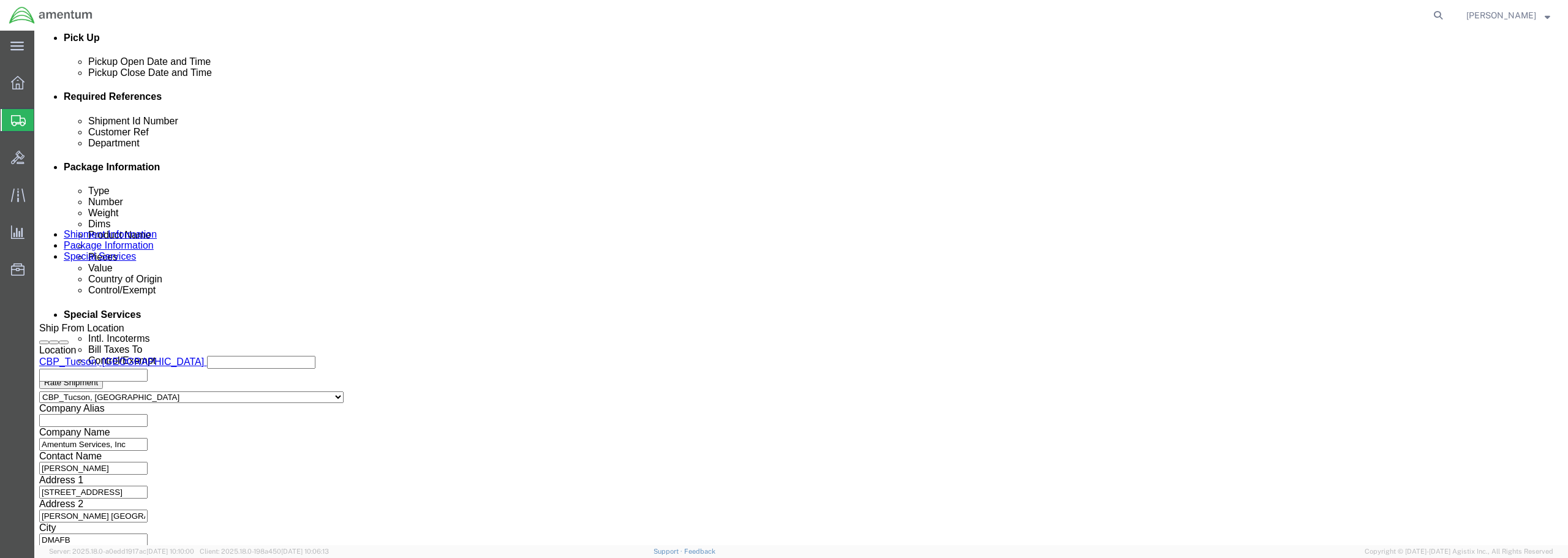
type input "TOOL LOAN / TEST SET SYSTEM [PERSON_NAME]"
click input "TOOL LOAN / FR AVN WTU"
drag, startPoint x: 1172, startPoint y: 194, endPoint x: 927, endPoint y: 190, distance: 245.0
click div "Customer Ref TOOL LOAN / FR AVN WTU"
paste input "TOOL LOAN / TEST SET SYSTEM [PERSON_NAME]"
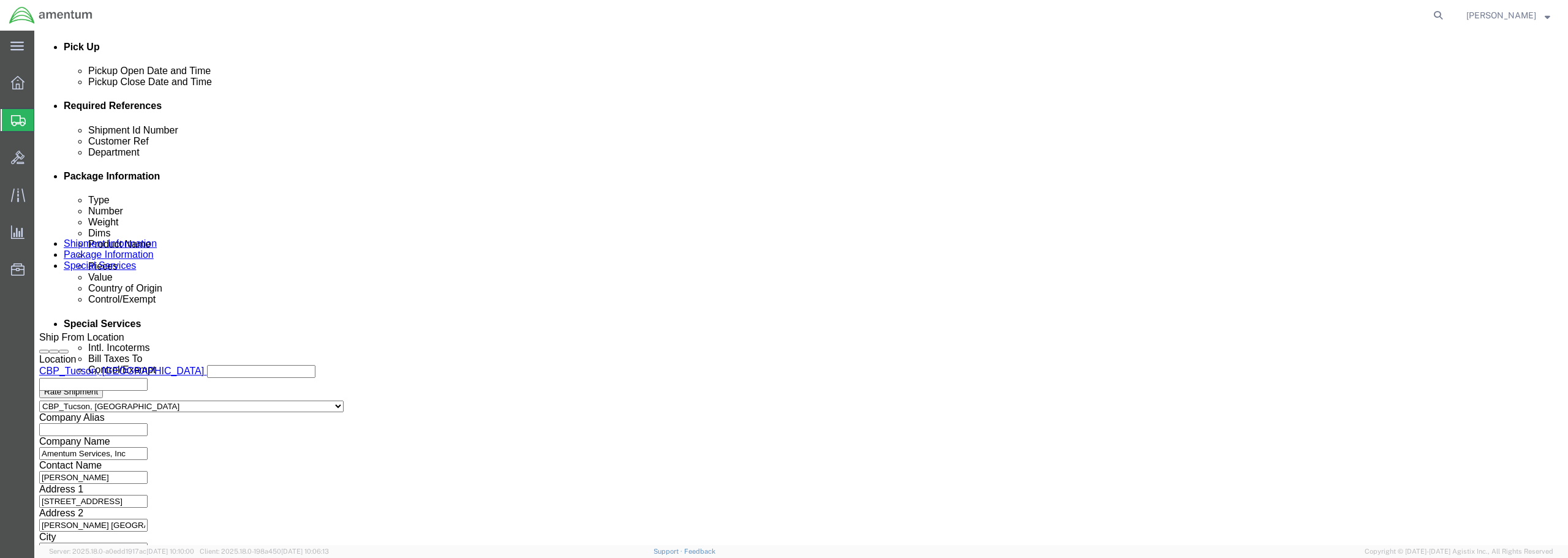
scroll to position [560, 0]
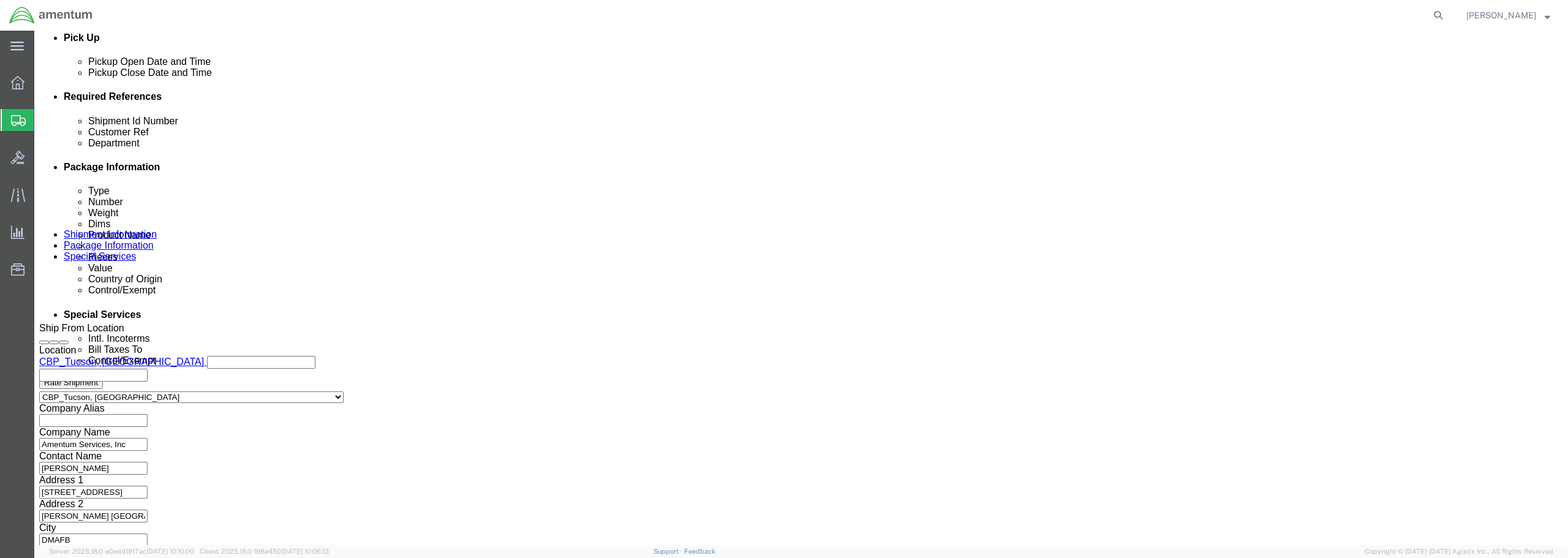
type input "TOOL LOAN / TEST SET SYSTEM [PERSON_NAME]"
click button "Continue"
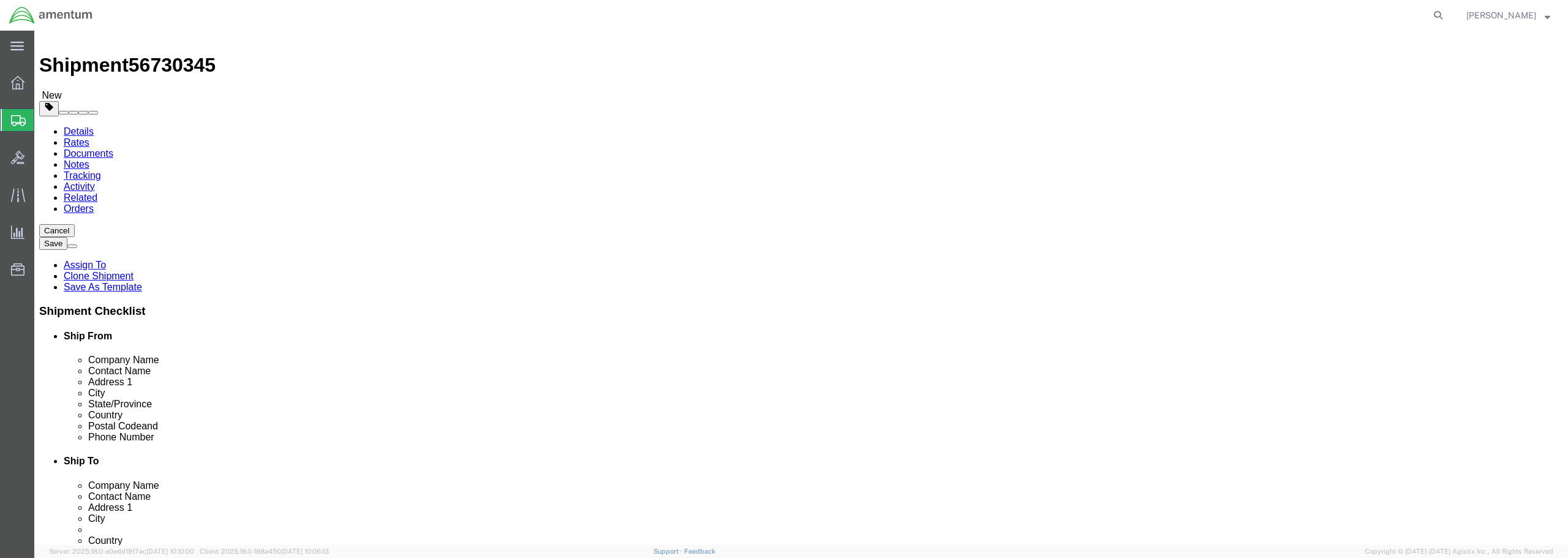
click input "text"
type input "24"
type input "12"
type input "18"
type input "62.0"
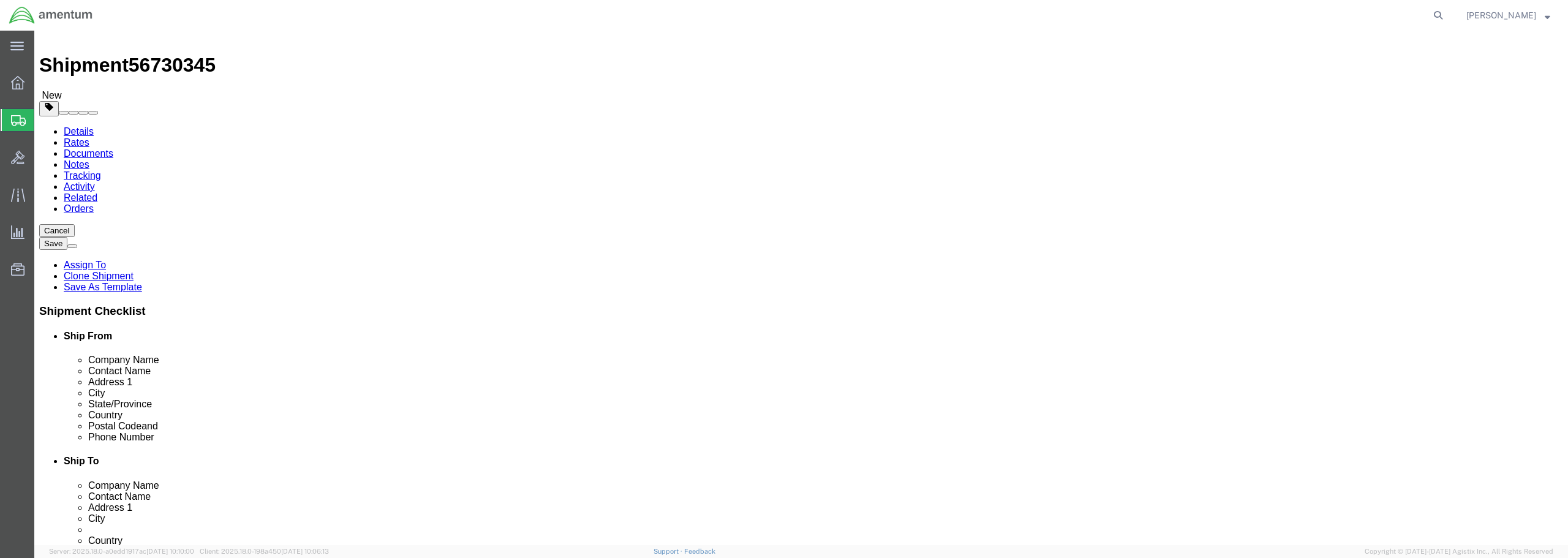
click div "Package Content # 1 x Package Type Select BCK Boxes Bale(s) Basket(s) Bolt(s) B…"
click dd "0.00 Each"
click div "Package Type Select BCK Boxes Bale(s) Basket(s) Bolt(s) Bottle(s) Buckets Bulk …"
click dd
click dd "0.00 Each"
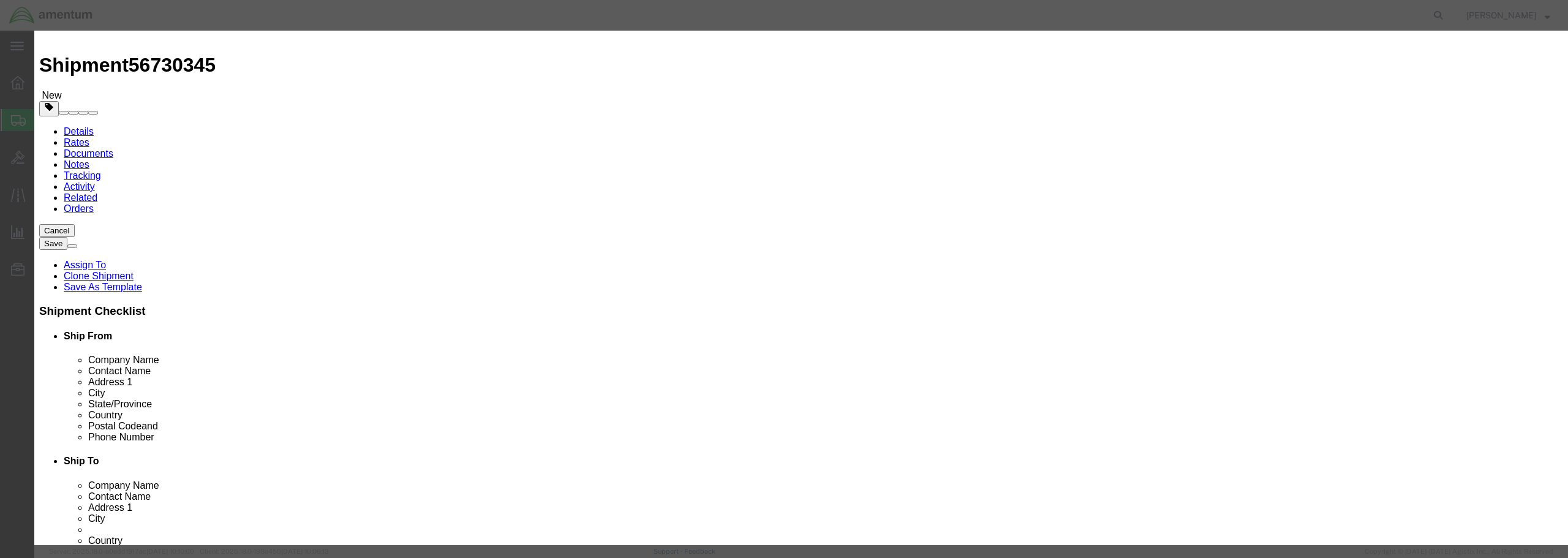
click input "text"
type input "TEST SET SYSTEM [PERSON_NAME]"
drag, startPoint x: 576, startPoint y: 119, endPoint x: 499, endPoint y: 114, distance: 77.2
click div "Pieces 0.00 Select Bag Barrels 100Board Feet Bottle Box Blister Pack Carats Can…"
type input "1.0"
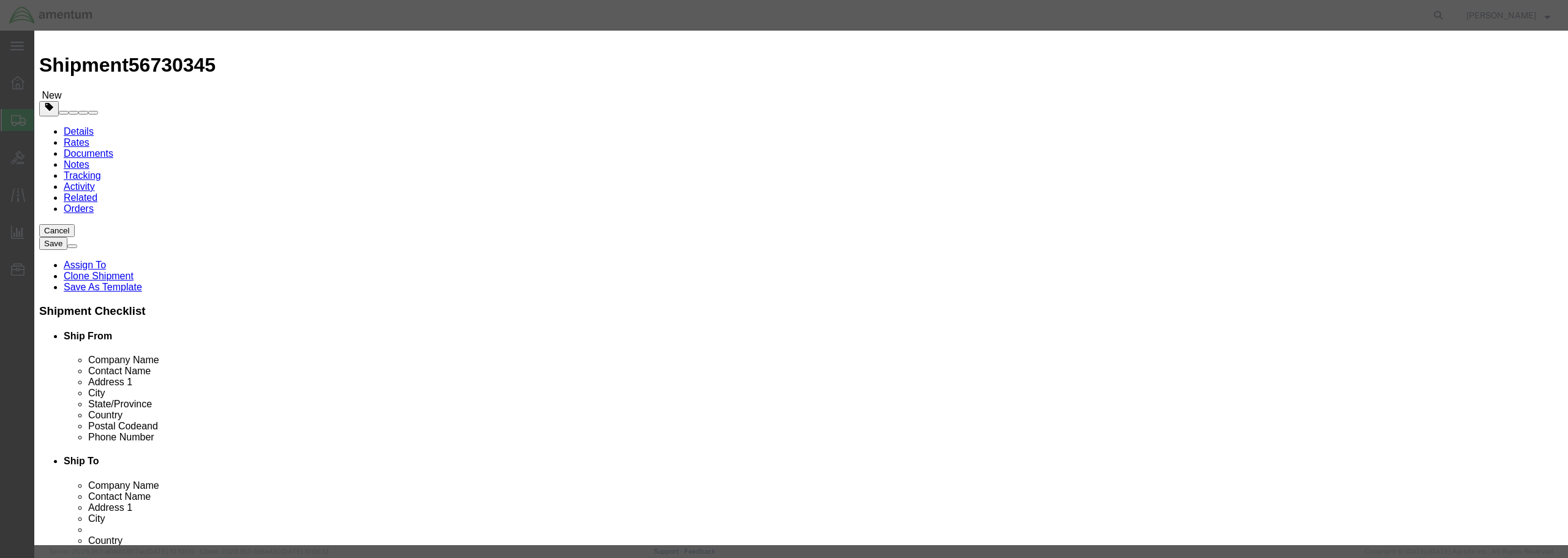
click input "text"
type input "42468.30"
click select "Select 50 55 60 65 70 85 92.5 100 125 175 250 300 400"
select select "70"
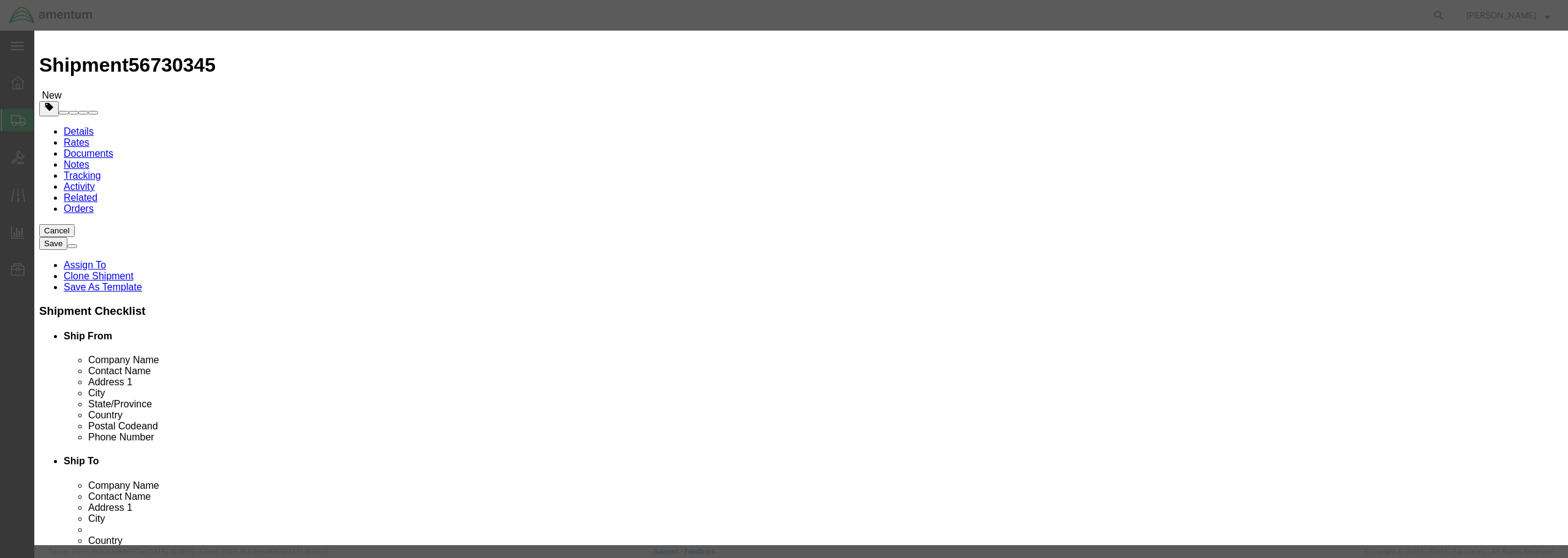
click select "Select 50 55 60 65 70 85 92.5 100 125 175 250 300 400"
click textarea
click textarea "PN: 60B63-5-A SN: 192"
type textarea "PN: 60B63-5-A TEST SET SYSTEM [PERSON_NAME] SN: 192"
click select "Select [GEOGRAPHIC_DATA] [GEOGRAPHIC_DATA] [GEOGRAPHIC_DATA] [GEOGRAPHIC_DATA] …"
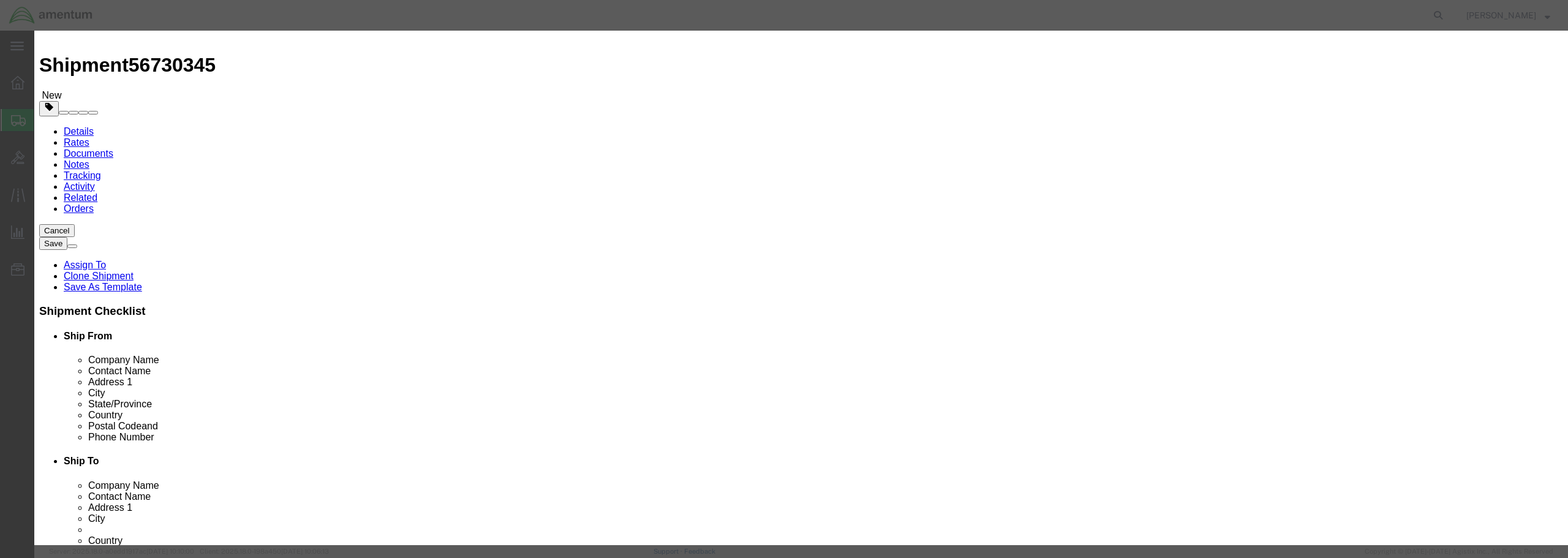
select select "US"
click select "Select [GEOGRAPHIC_DATA] [GEOGRAPHIC_DATA] [GEOGRAPHIC_DATA] [GEOGRAPHIC_DATA] …"
click input "text"
type input "60B63-5-A"
click input "text"
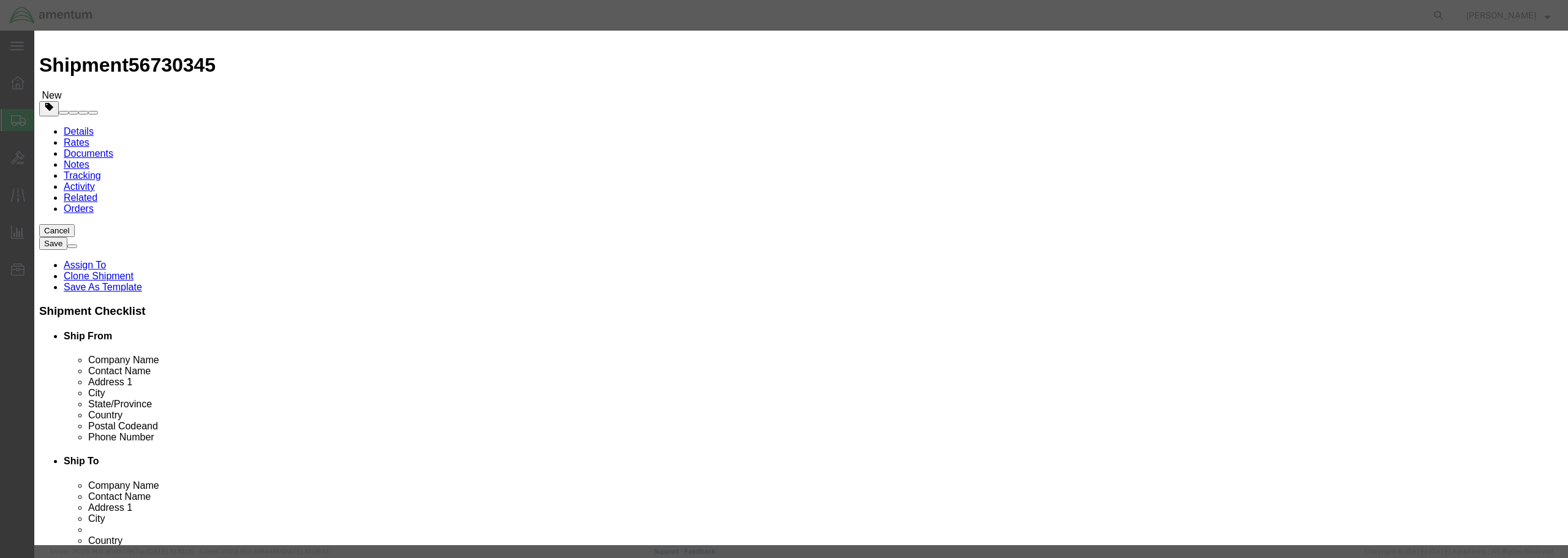
click textarea "PN: 60B63-5-A TEST SET SYSTEM [PERSON_NAME] SN: 192"
click button "Save & Close"
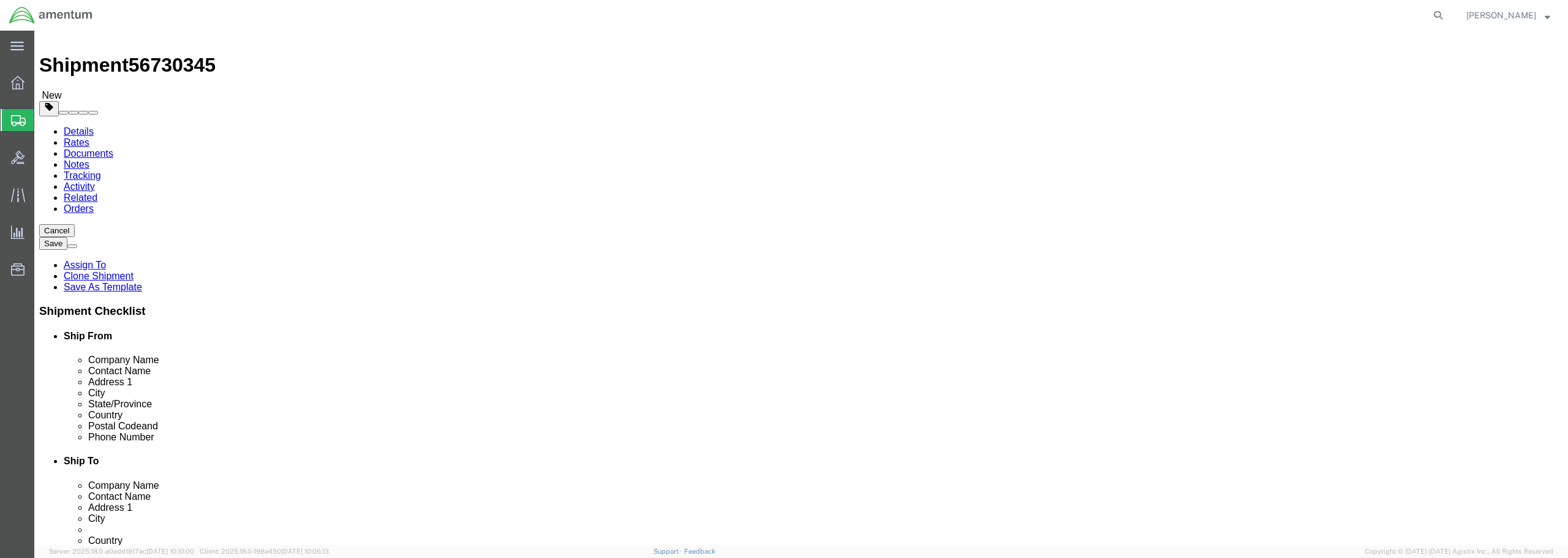
click button "Continue"
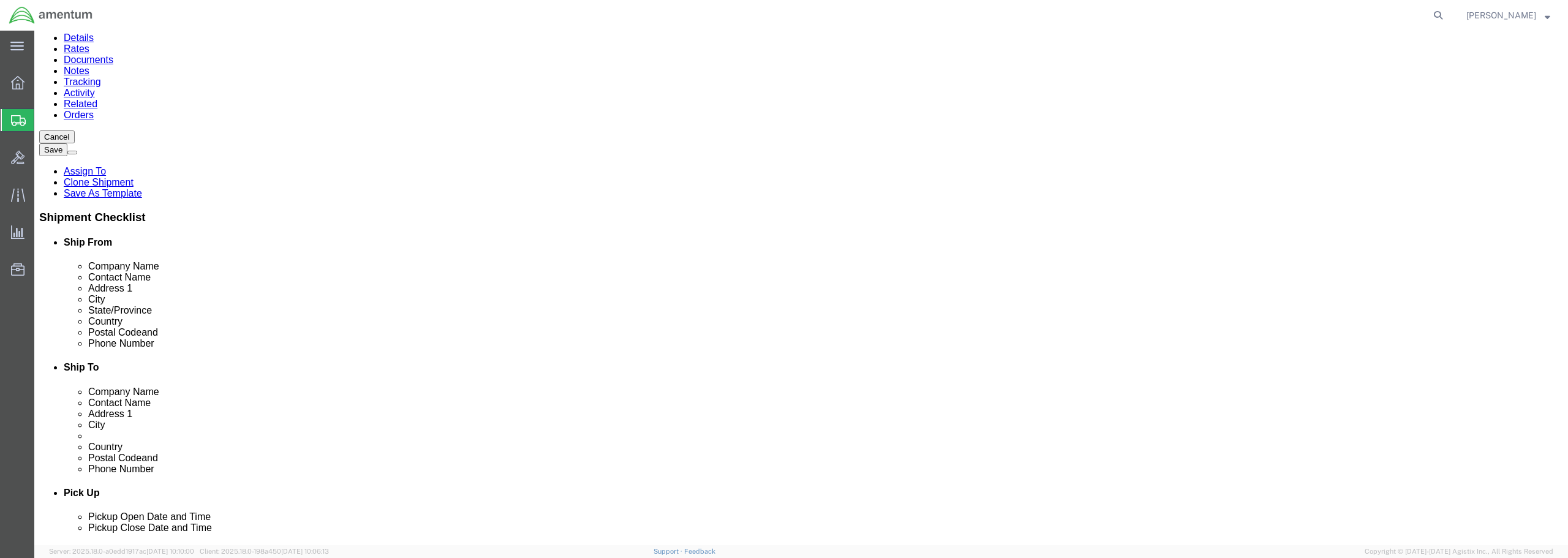
scroll to position [0, 0]
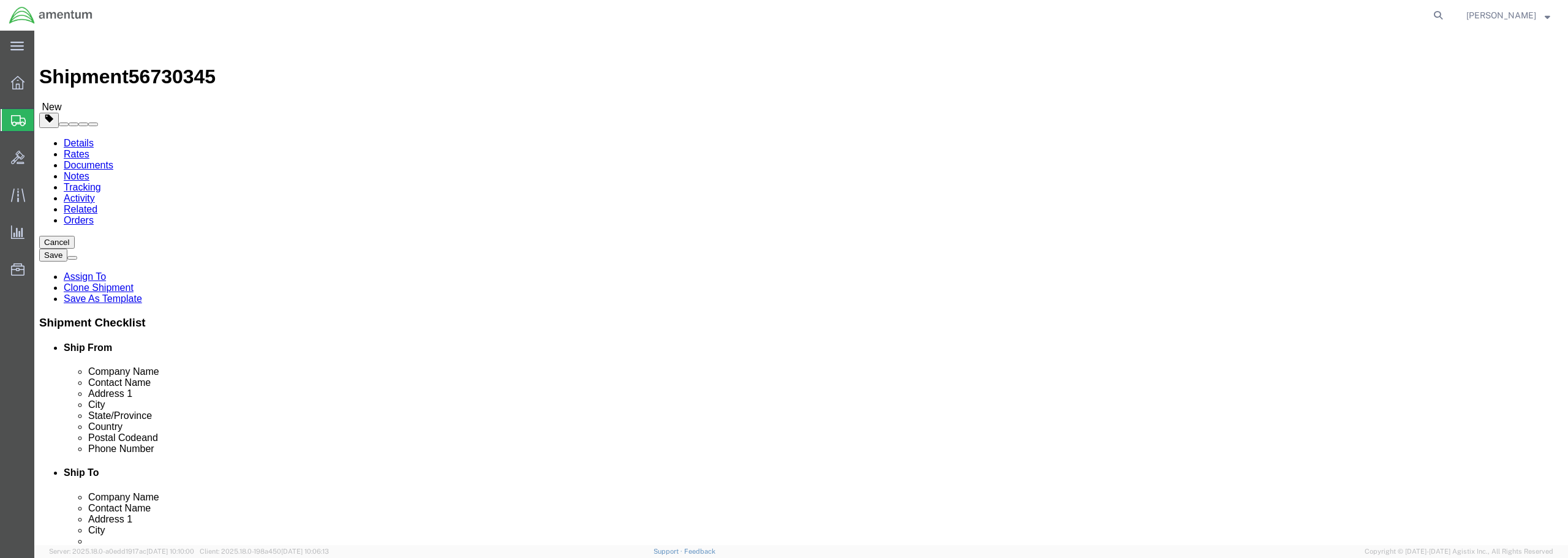
click icon
click dd "42468.30 USD"
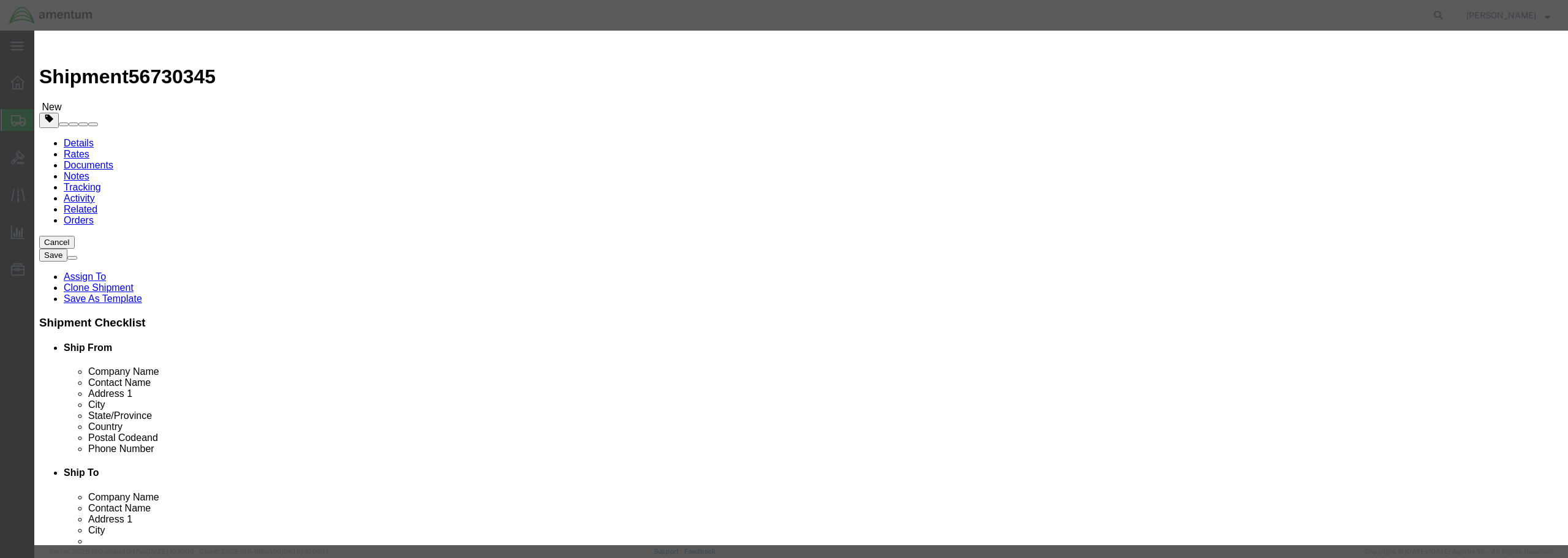
drag, startPoint x: 786, startPoint y: 41, endPoint x: 370, endPoint y: 56, distance: 416.3
click h3 "Edit content"
click button "Save & Close"
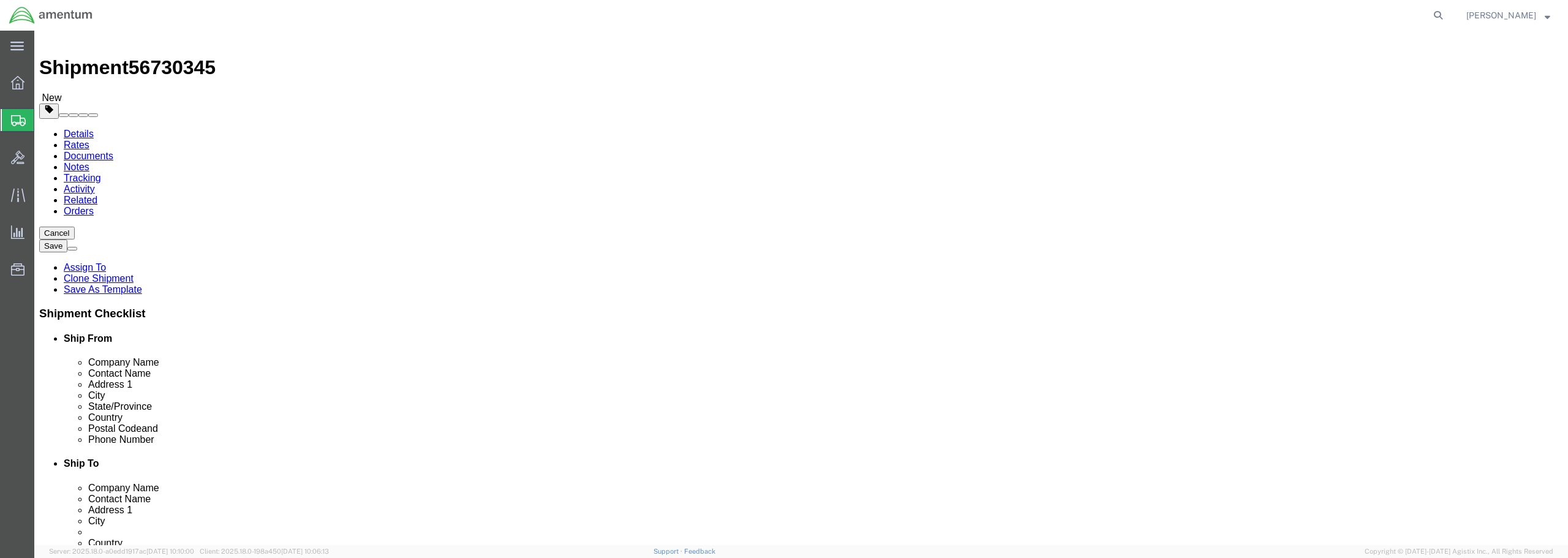
scroll to position [12, 0]
click button "Continue"
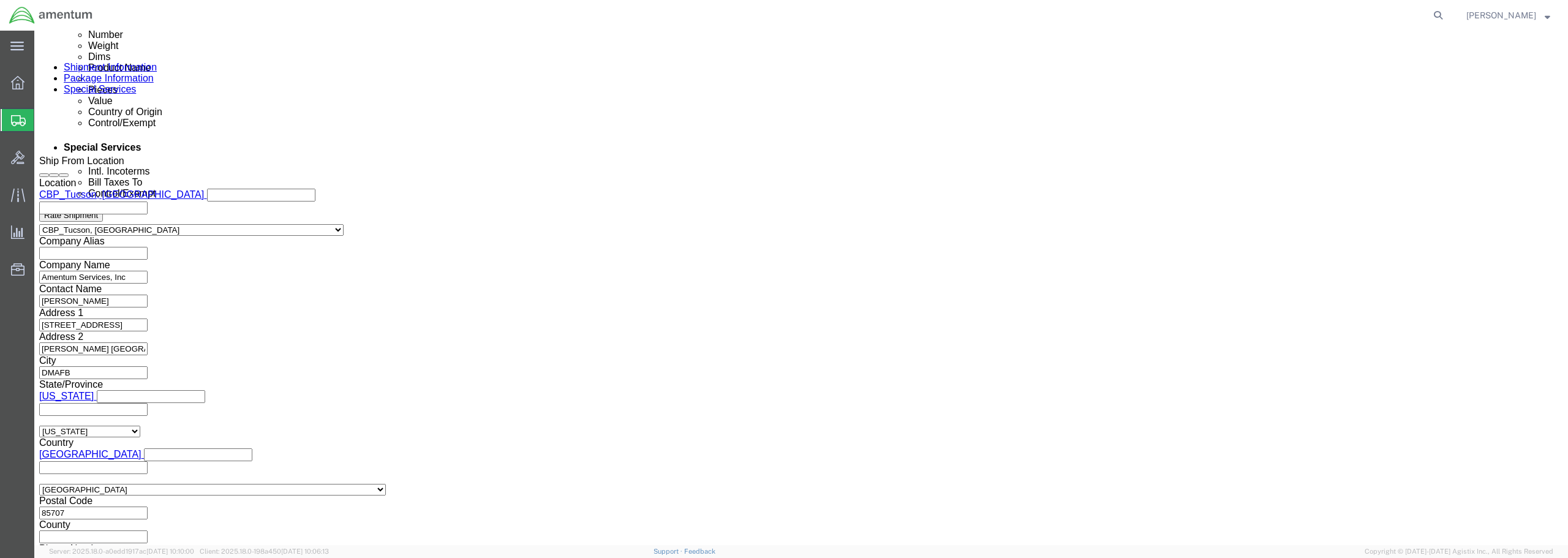
scroll to position [746, 0]
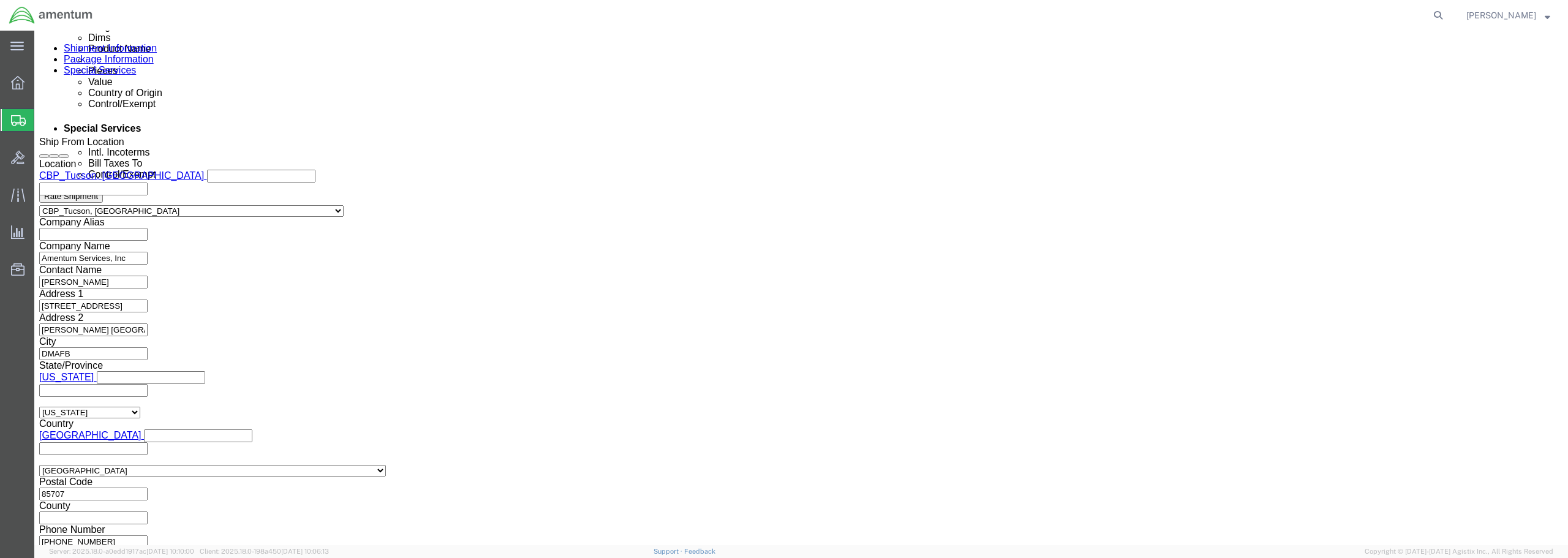
click select "Select ATF BIS DEA EPA FDA FTR ITAR OFAC Other (OPA)"
select select "FTR"
click select "Select ATF BIS DEA EPA FDA FTR ITAR OFAC Other (OPA)"
click select "Select 30.2(d)(2) 30.36 30.37(a) 30.37(f) 30.37(g) 30.37(h) 30.37(i) 30.37(j) 3…"
select select "30.37(a)"
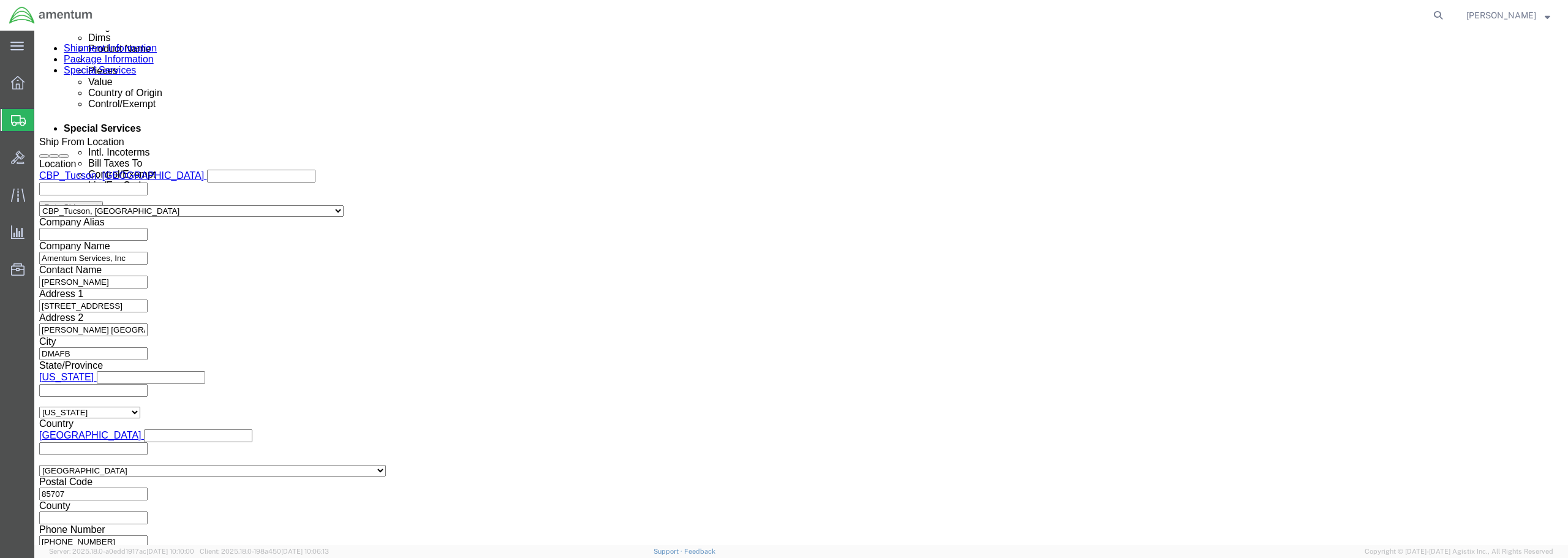
click select "Select 30.2(d)(2) 30.36 30.37(a) 30.37(f) 30.37(g) 30.37(h) 30.37(i) 30.37(j) 3…"
click div "Control/Exempt Select ATF BIS DEA EPA FDA FTR ITAR OFAC Other (OPA) Lic./Ex. Co…"
click button "Save"
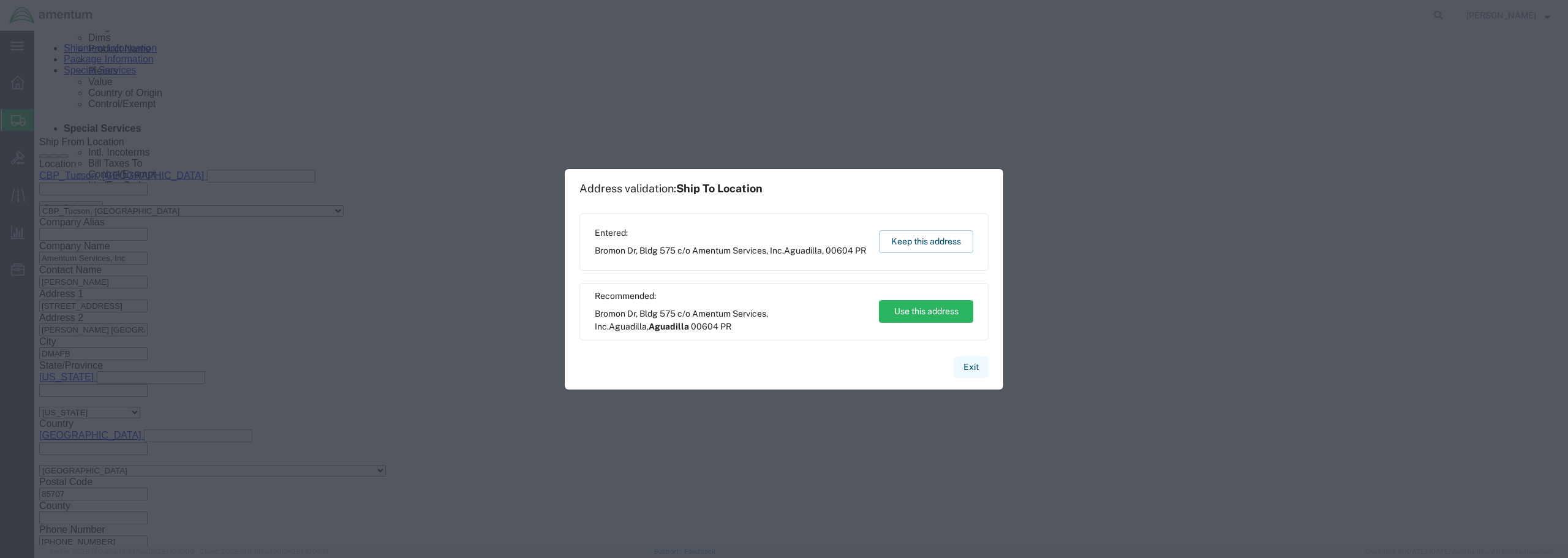
click at [973, 370] on button "Exit" at bounding box center [971, 367] width 35 height 22
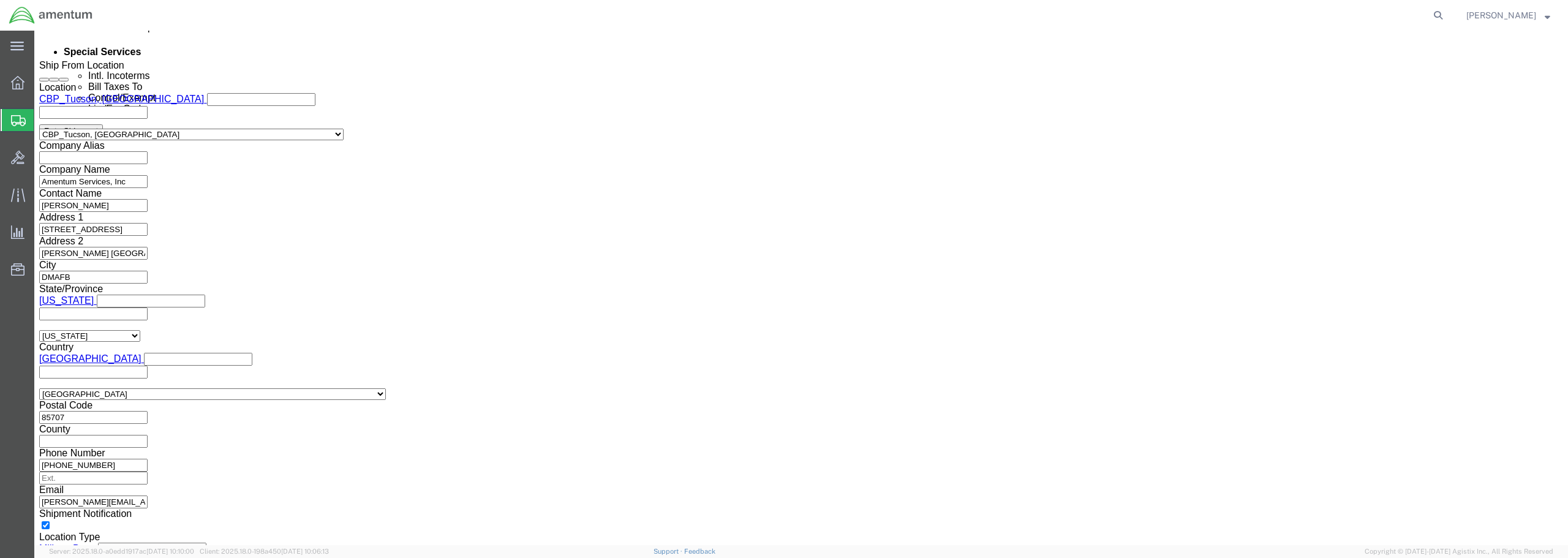
scroll to position [808, 0]
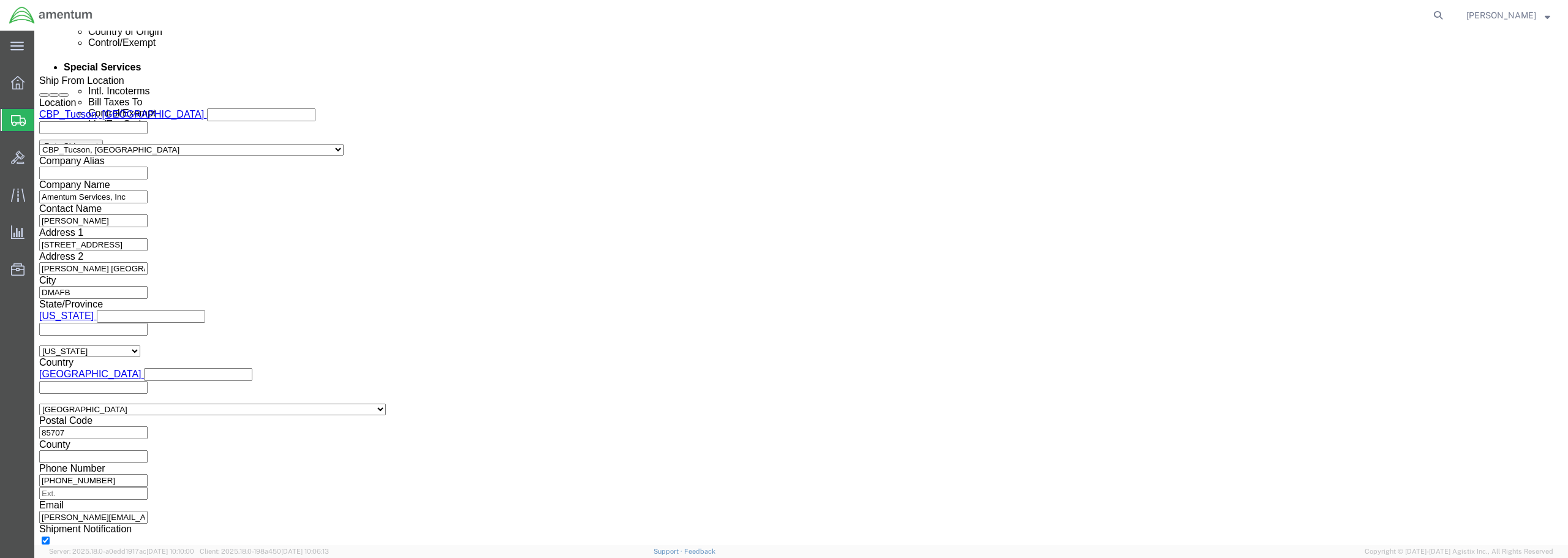
click icon
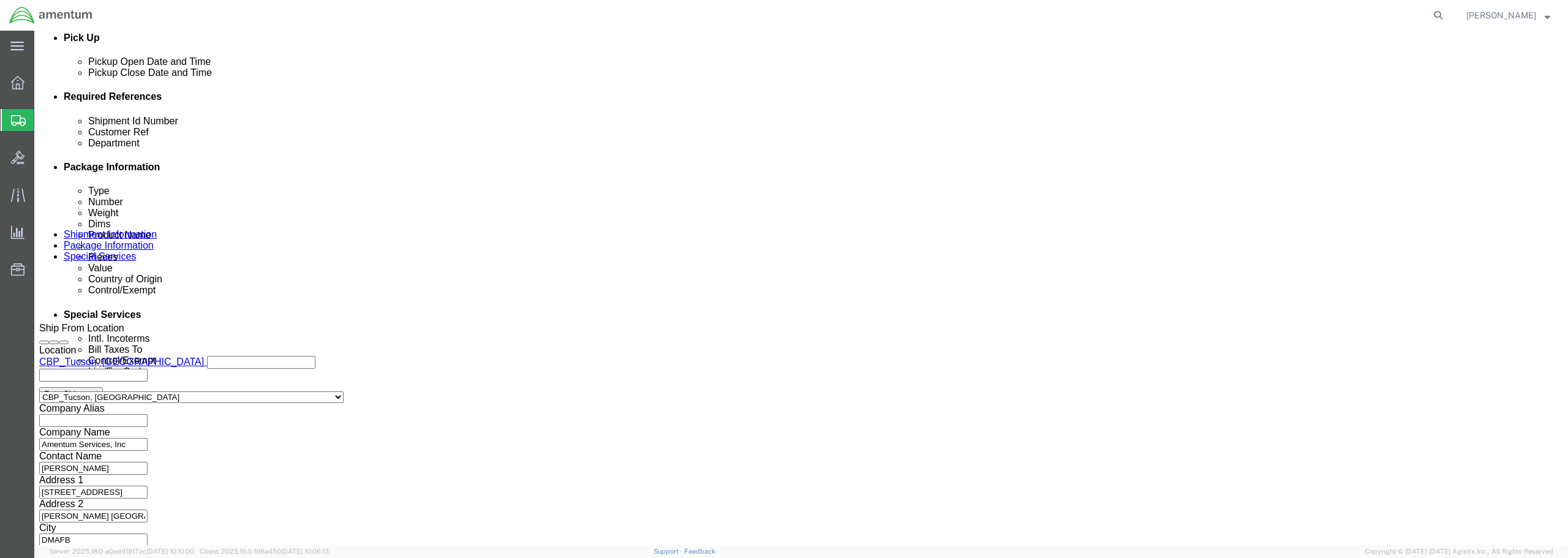
click link "Documents"
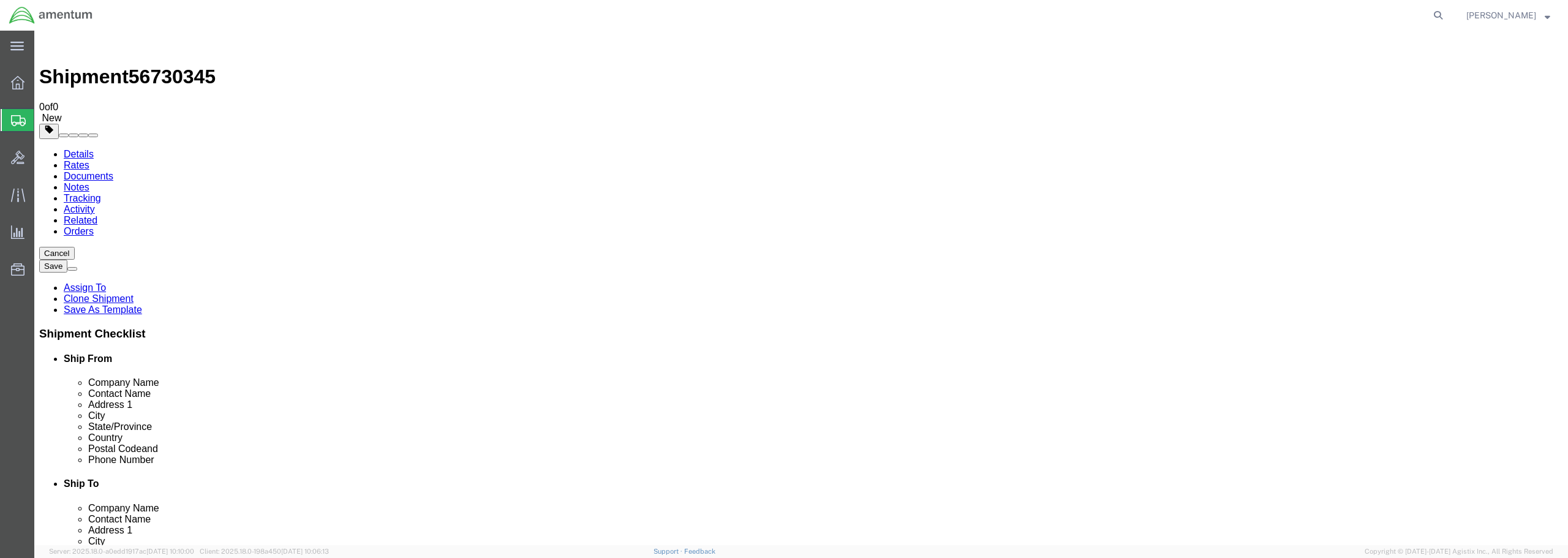
click at [75, 149] on link "Details" at bounding box center [79, 154] width 30 height 10
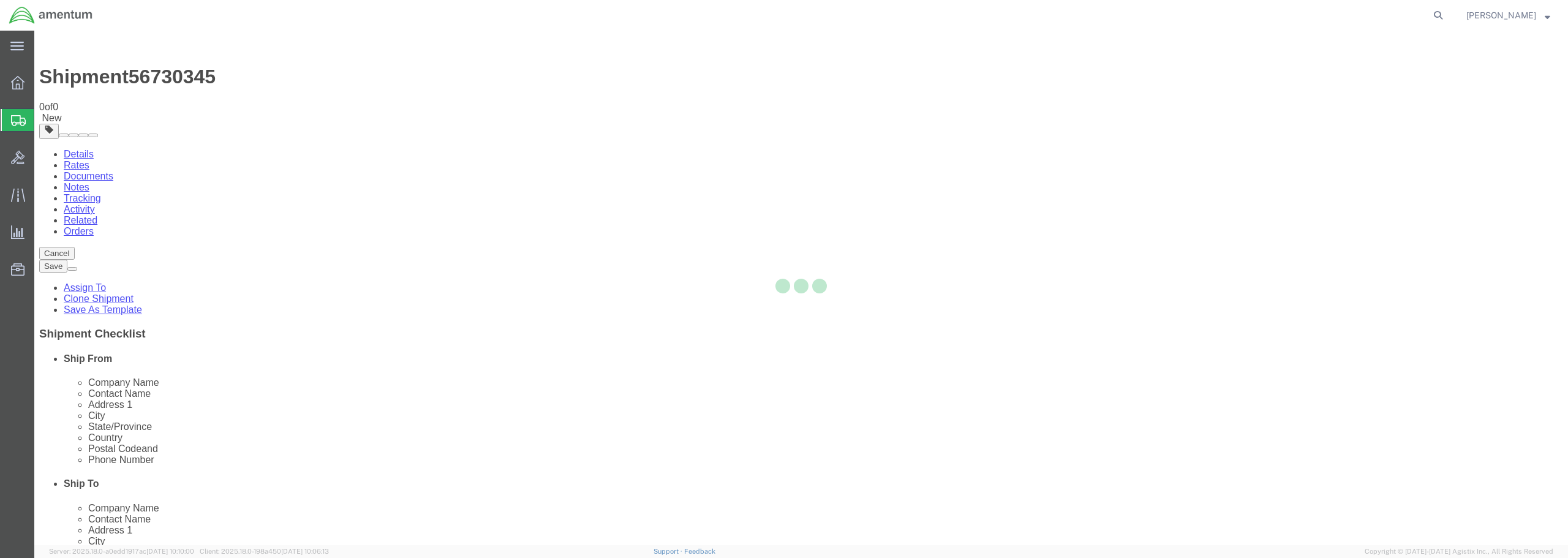
select select "49949"
select select "49933"
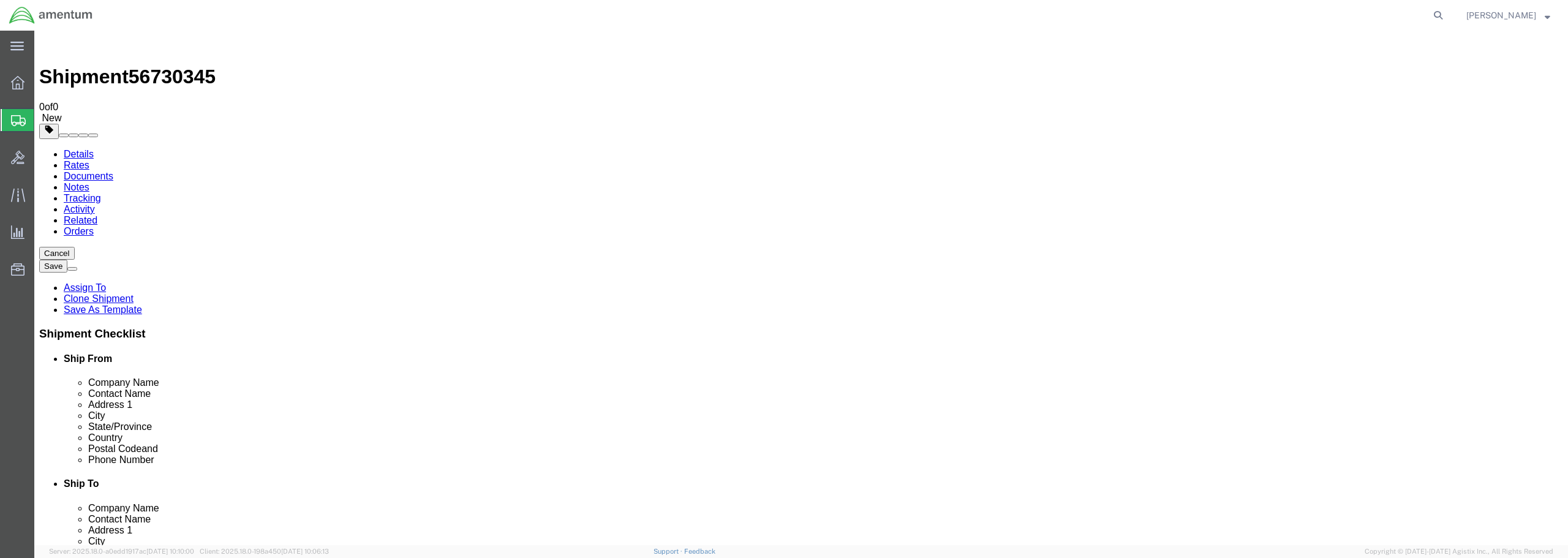
click icon
